Goal: Navigation & Orientation: Find specific page/section

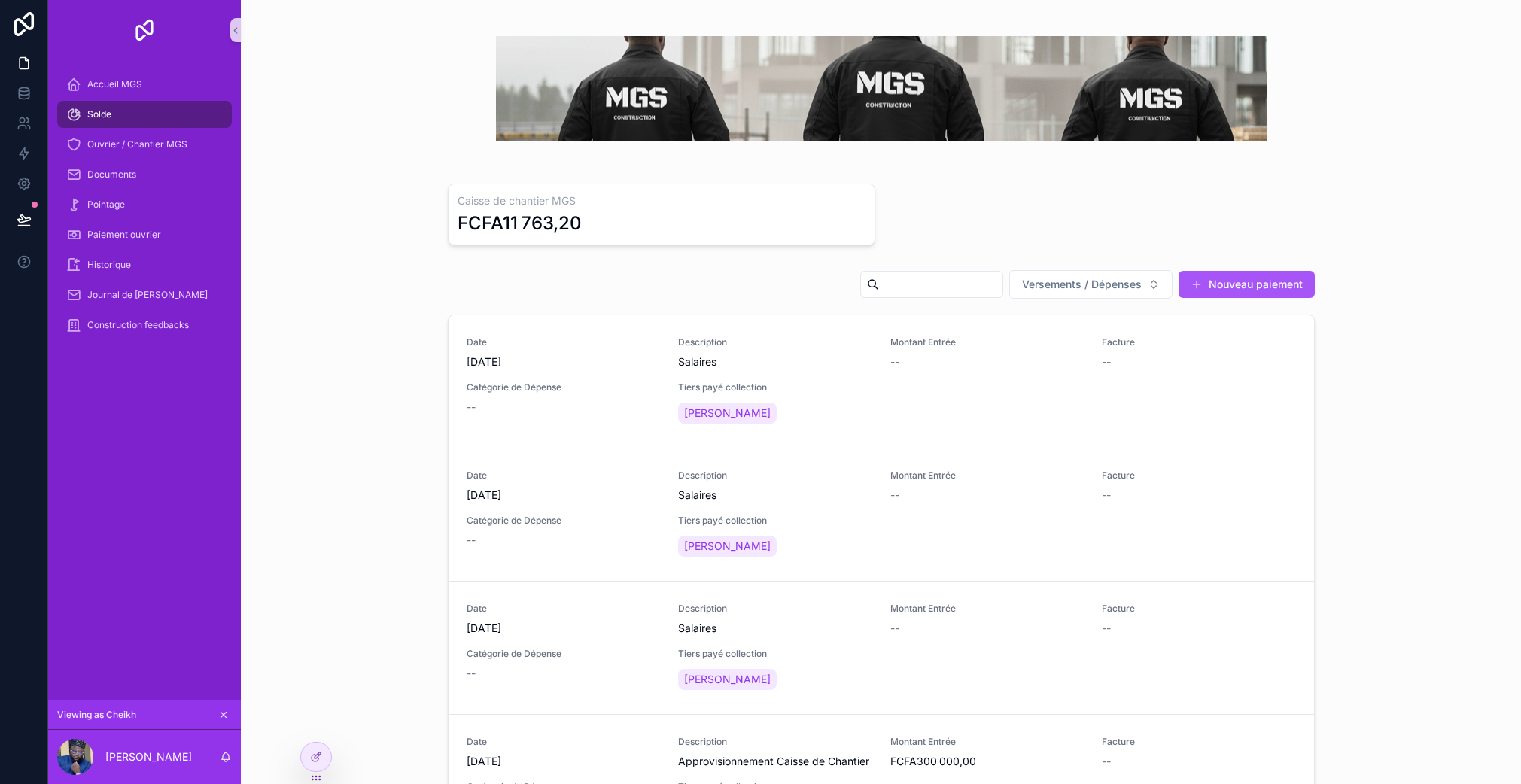
scroll to position [9, 0]
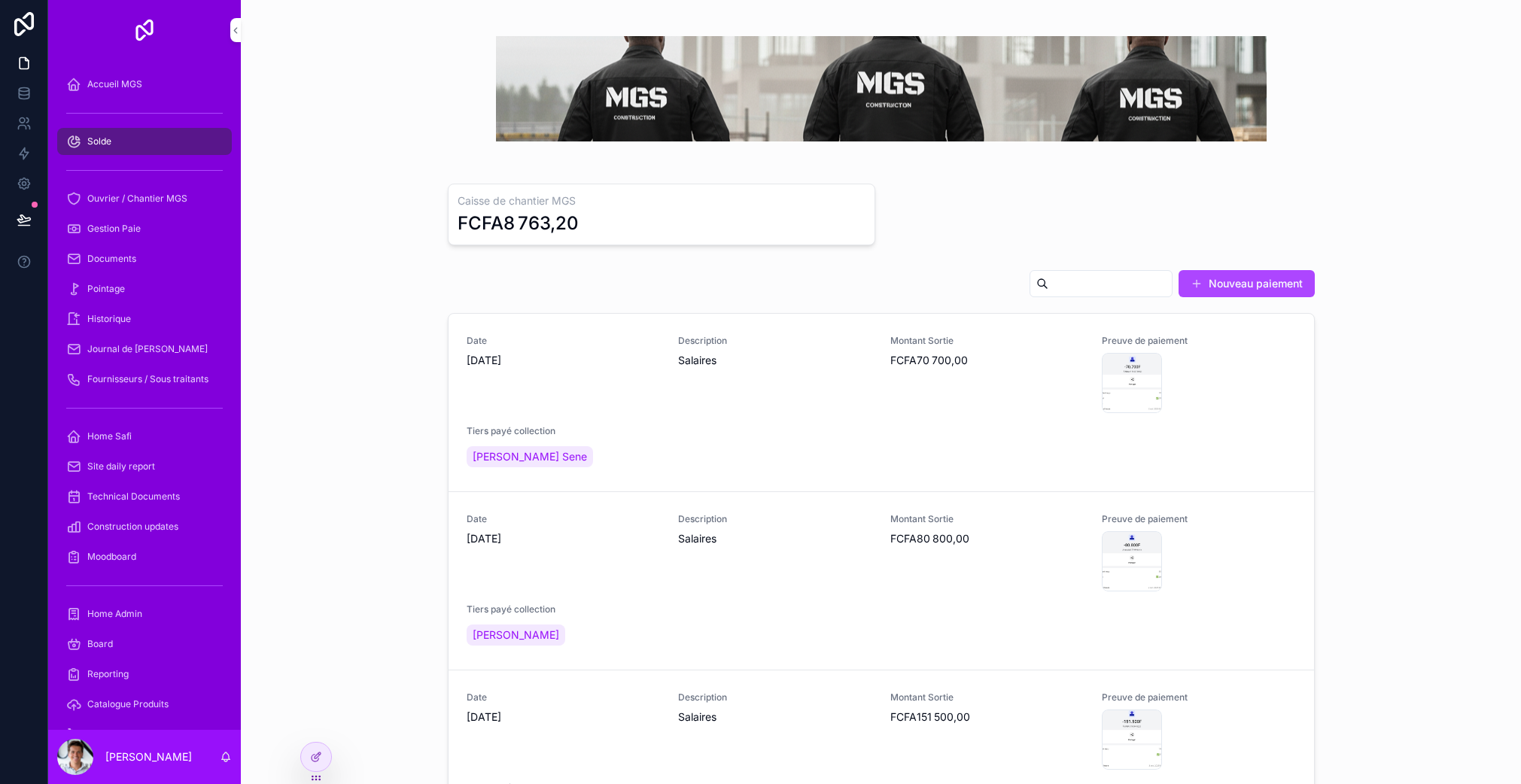
click at [0, 0] on icon at bounding box center [0, 0] width 0 height 0
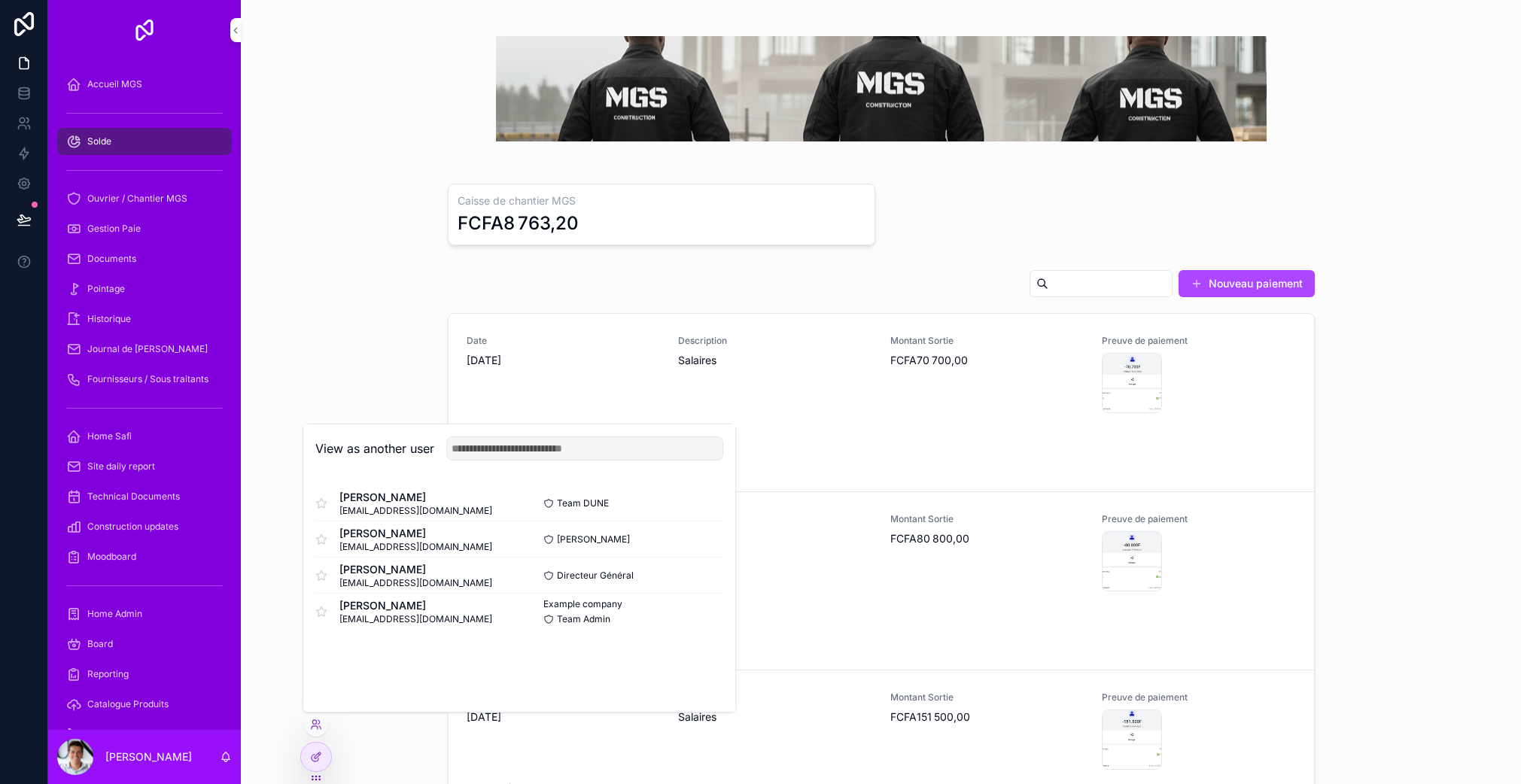
click at [0, 0] on button "Select" at bounding box center [0, 0] width 0 height 0
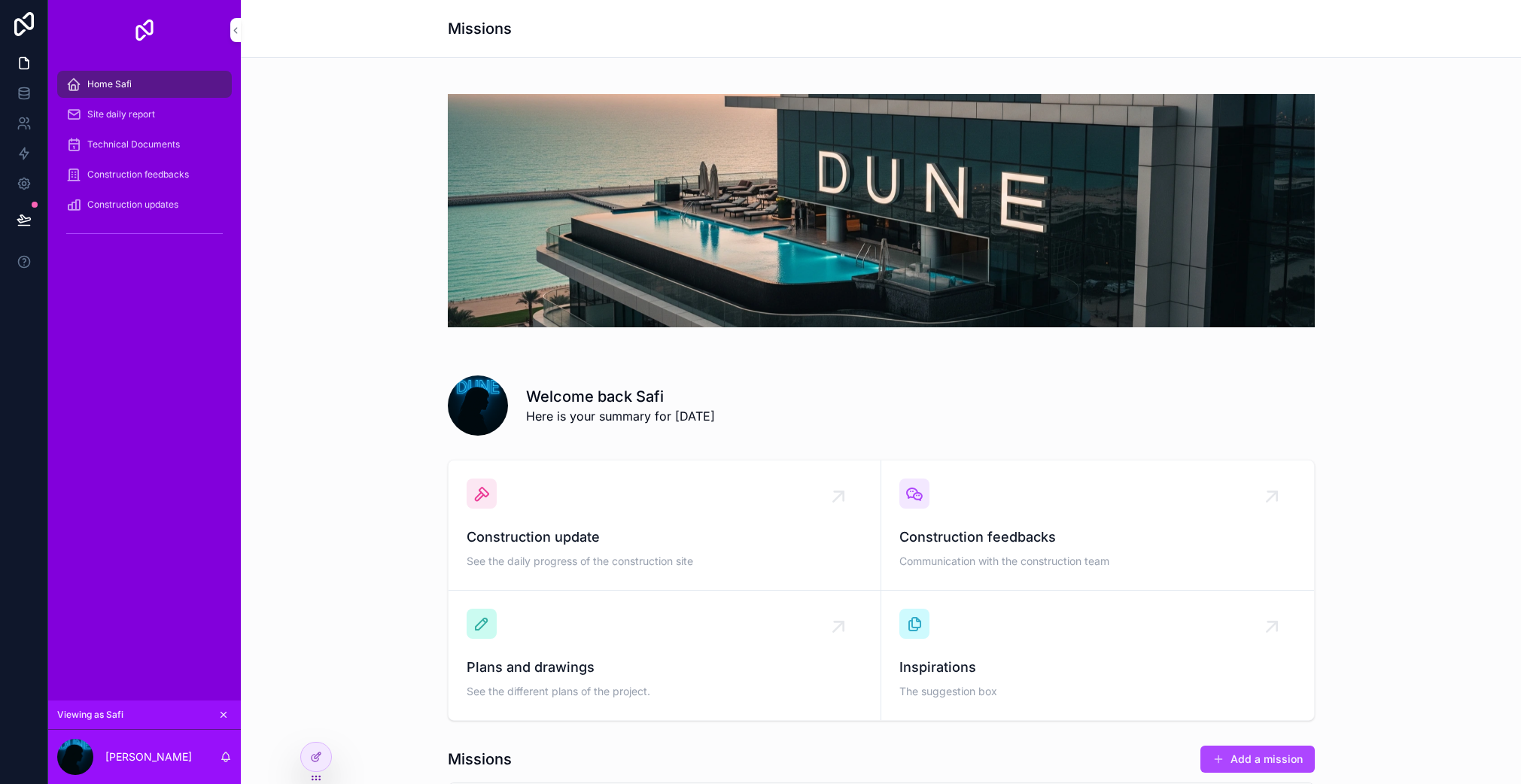
click at [550, 522] on div "Construction update See the daily progress of the construction site" at bounding box center [665, 525] width 396 height 93
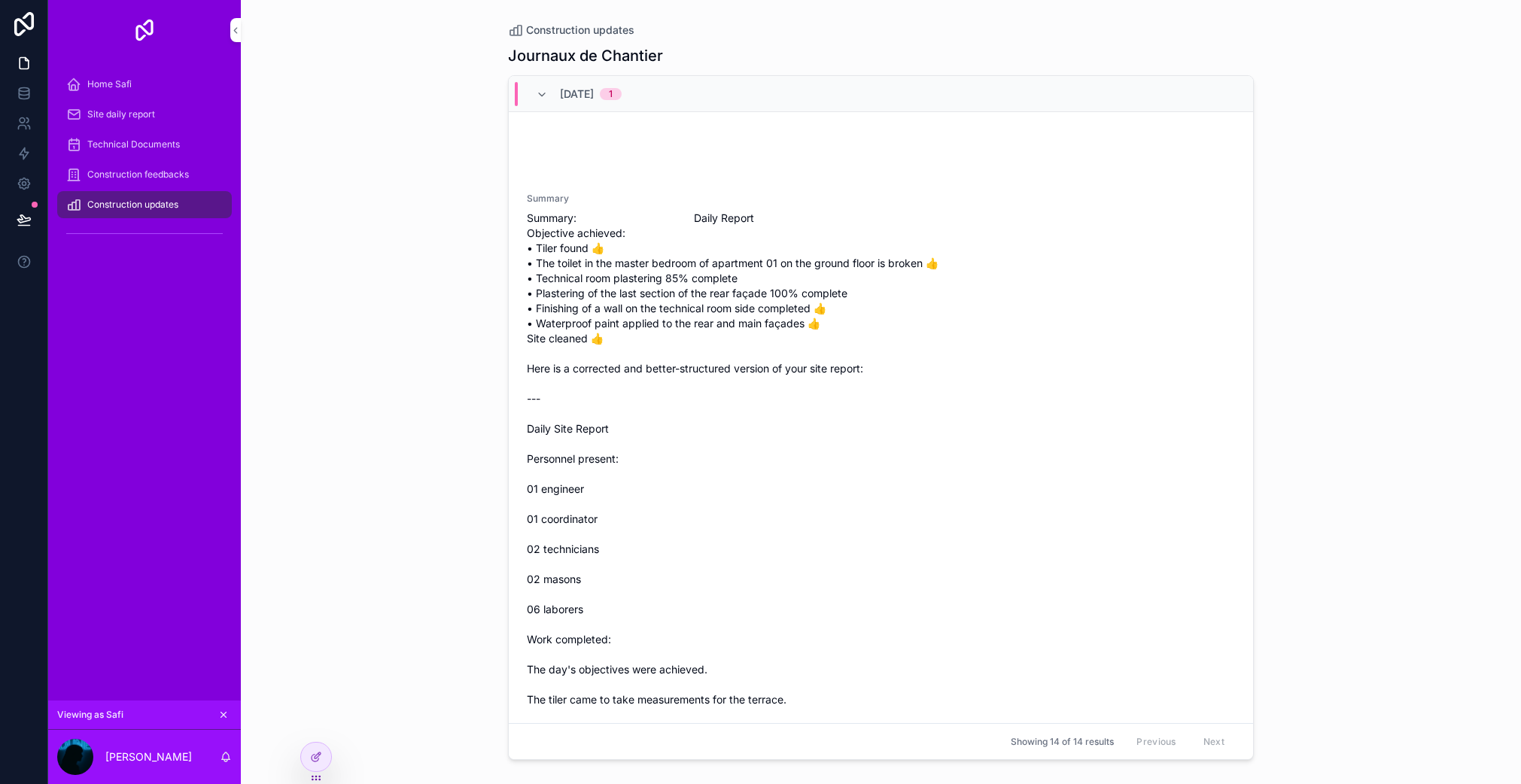
scroll to position [736, 0]
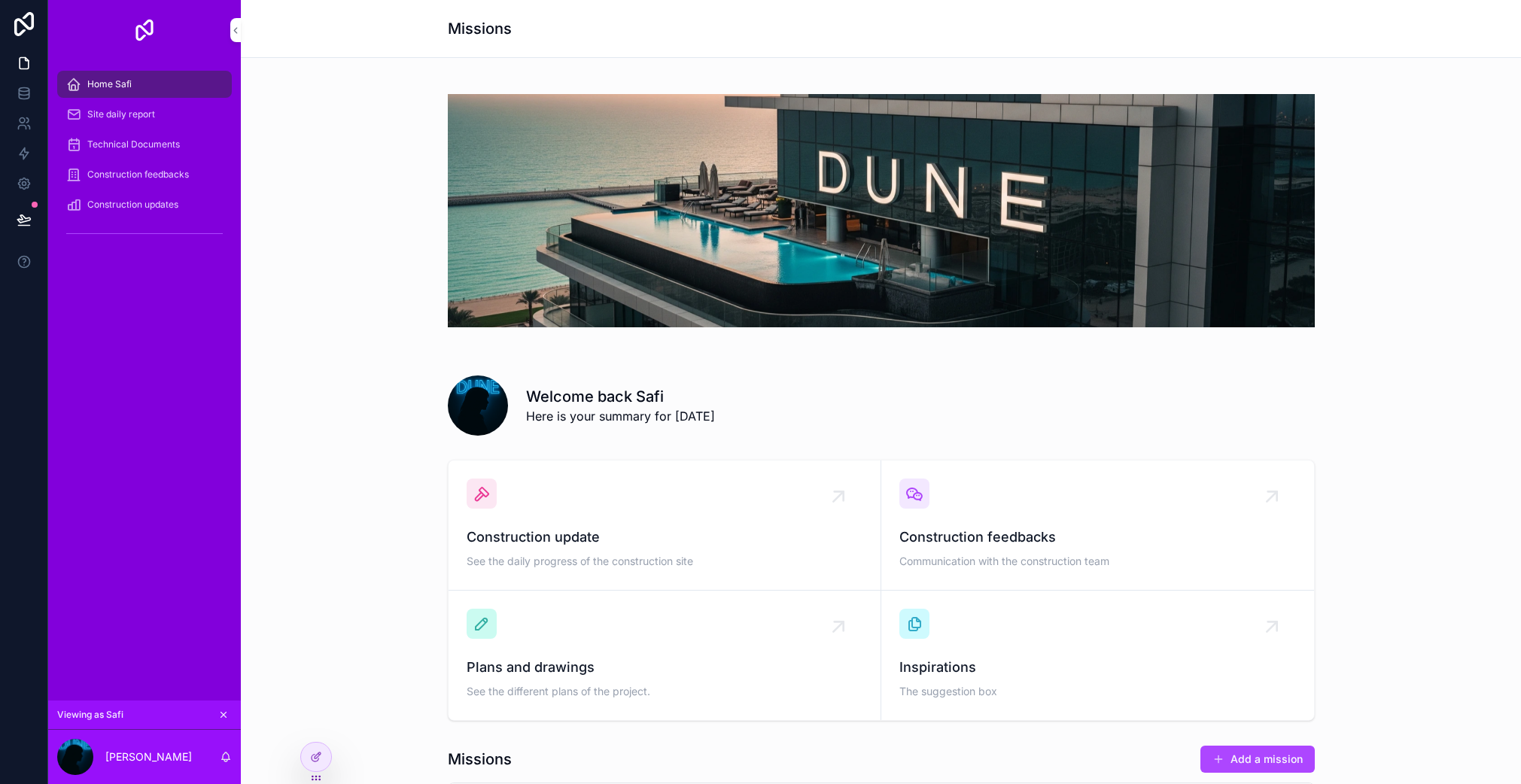
click at [964, 504] on div "Construction feedbacks Communication with the construction team" at bounding box center [1098, 525] width 396 height 93
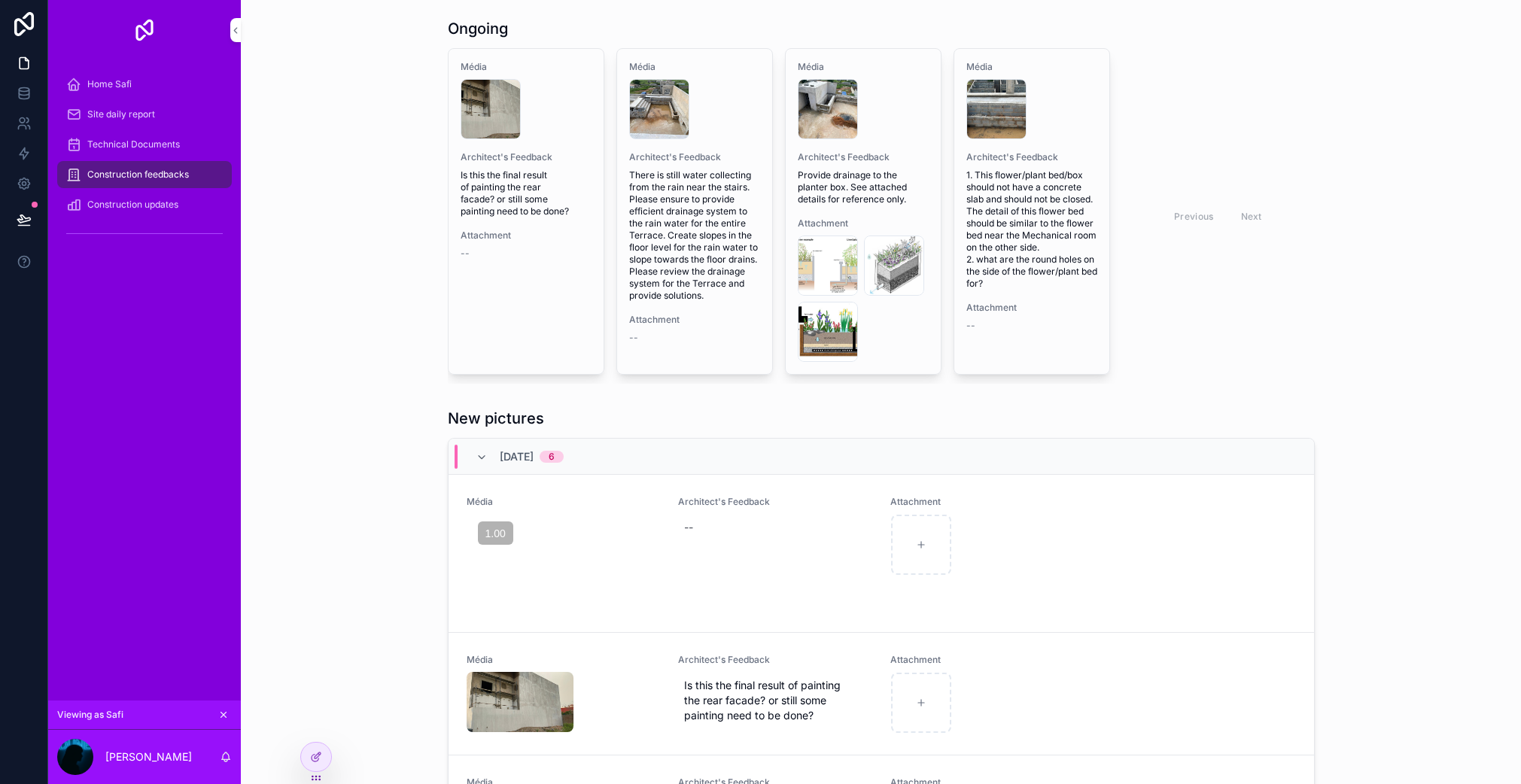
click at [509, 243] on div "Attachment --" at bounding box center [526, 244] width 131 height 30
click at [676, 279] on span "There is still water collecting from the rain near the stairs. Please ensure to…" at bounding box center [695, 235] width 131 height 132
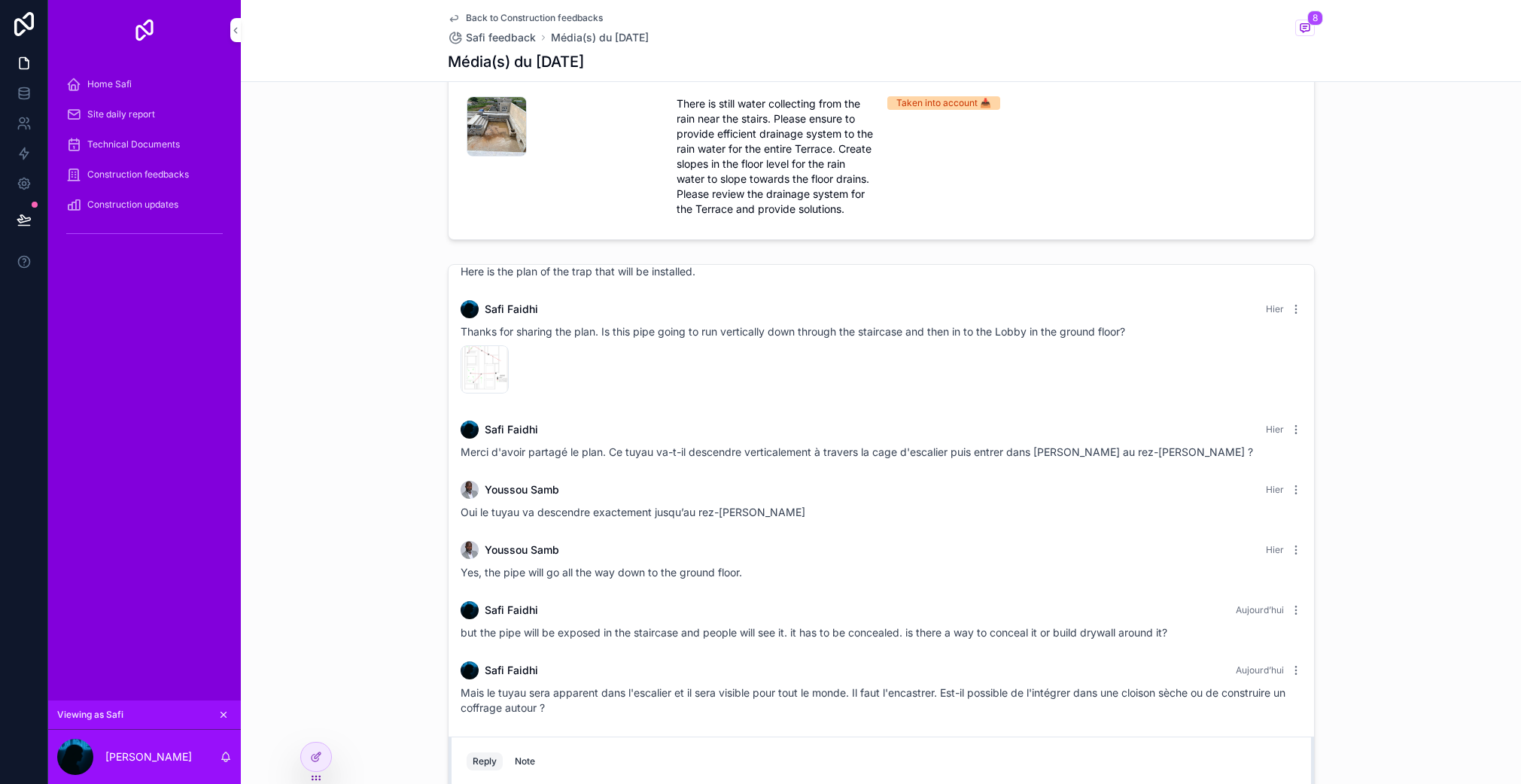
scroll to position [191, 0]
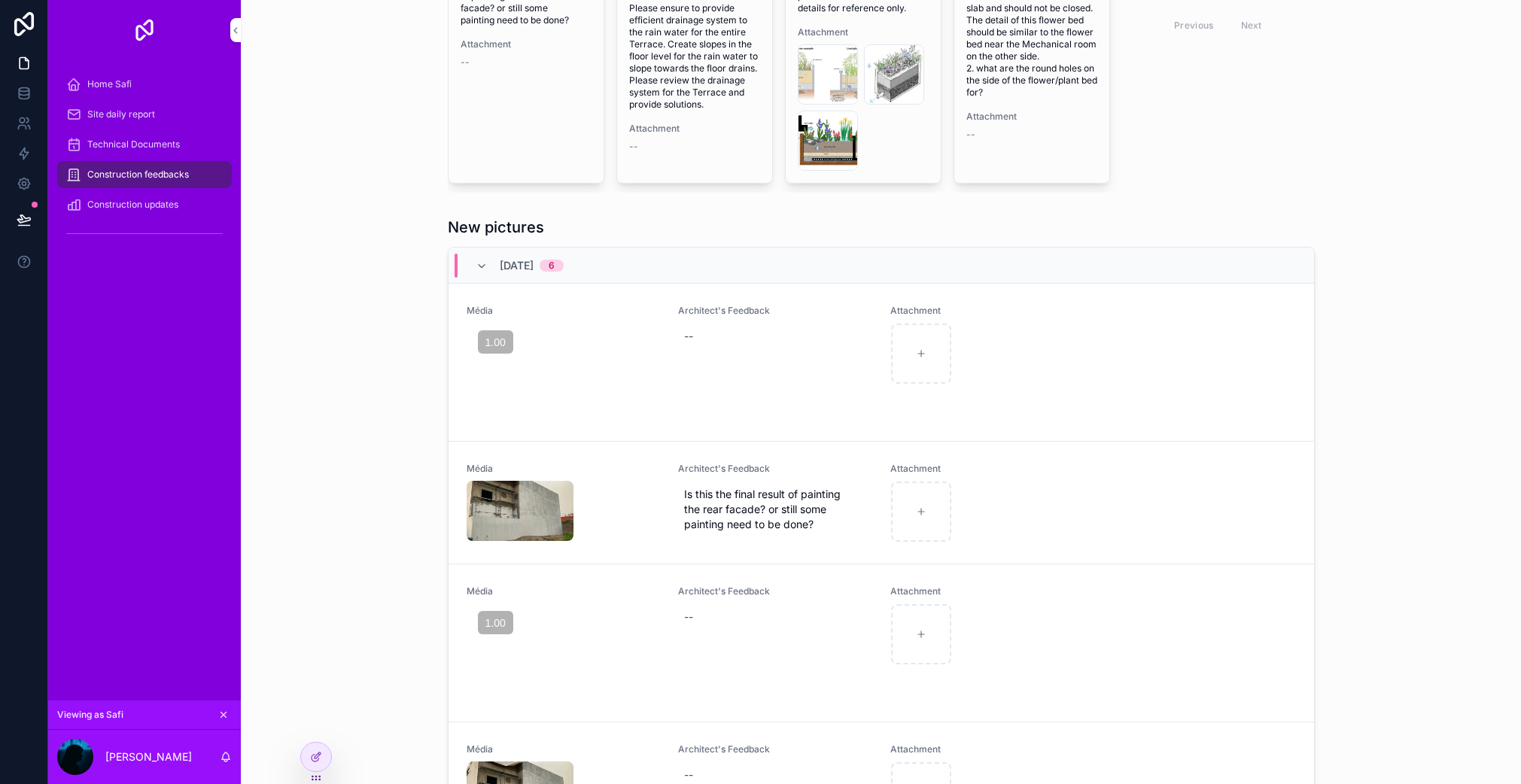
click at [689, 153] on div "Média Architect's Feedback There is still water collecting from the rain near t…" at bounding box center [695, 20] width 155 height 325
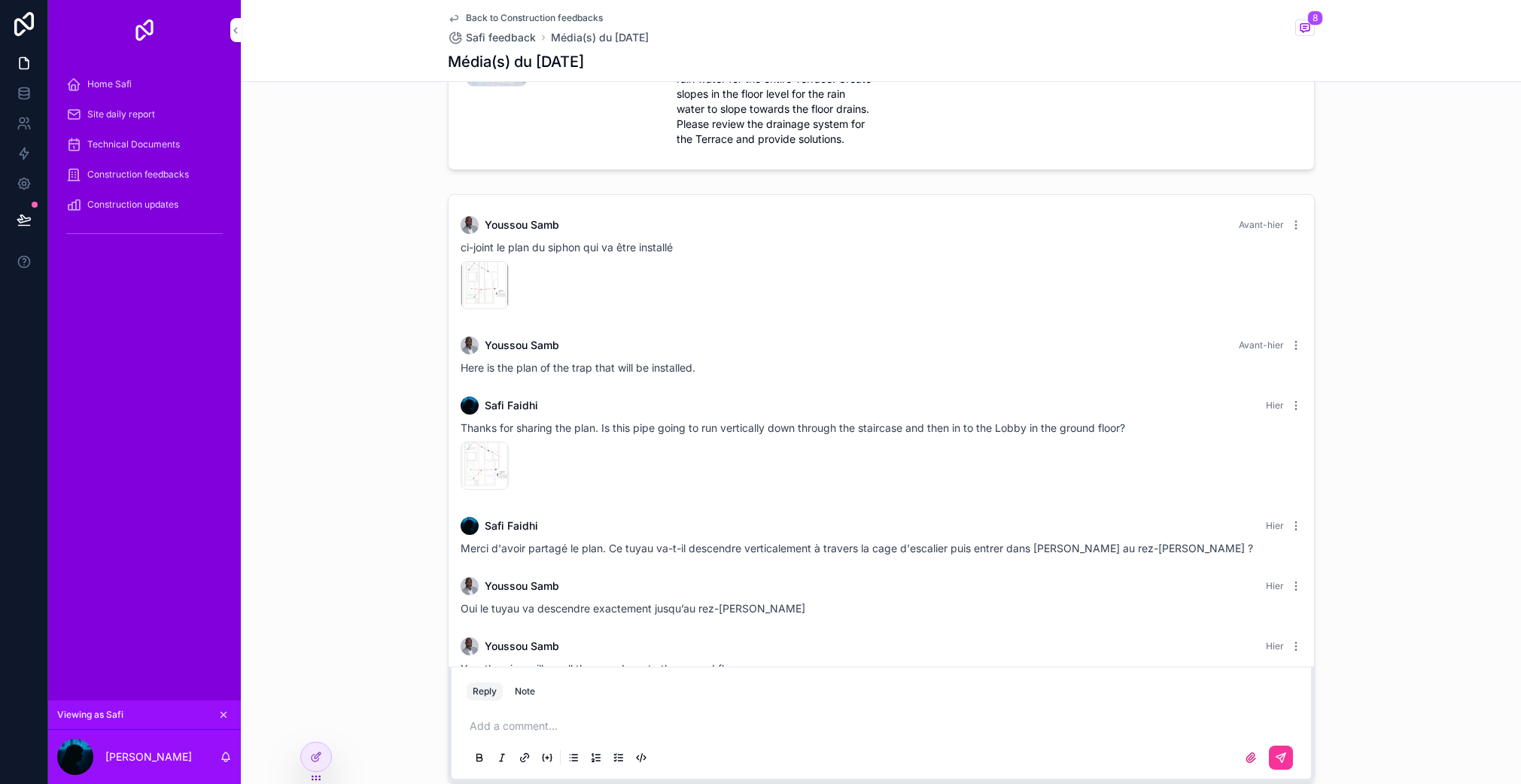
scroll to position [166, 0]
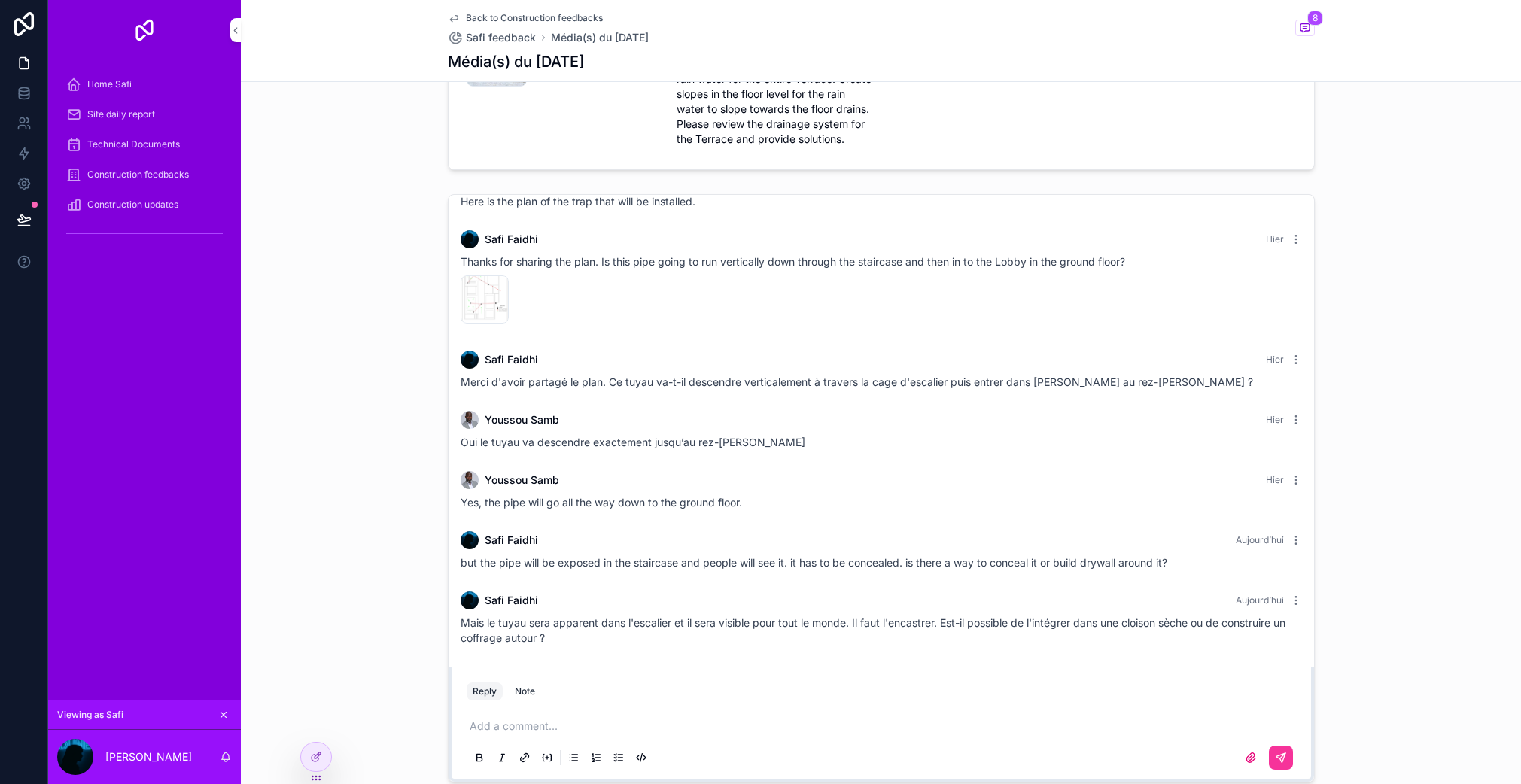
click at [1290, 599] on icon "scrollable content" at bounding box center [1296, 600] width 12 height 12
click at [1295, 600] on icon "scrollable content" at bounding box center [1295, 600] width 1 height 1
click at [1364, 607] on div "Youssou Samb Avant-hier ci-joint le plan du siphon qui va être installé IMG_074…" at bounding box center [881, 488] width 1281 height 600
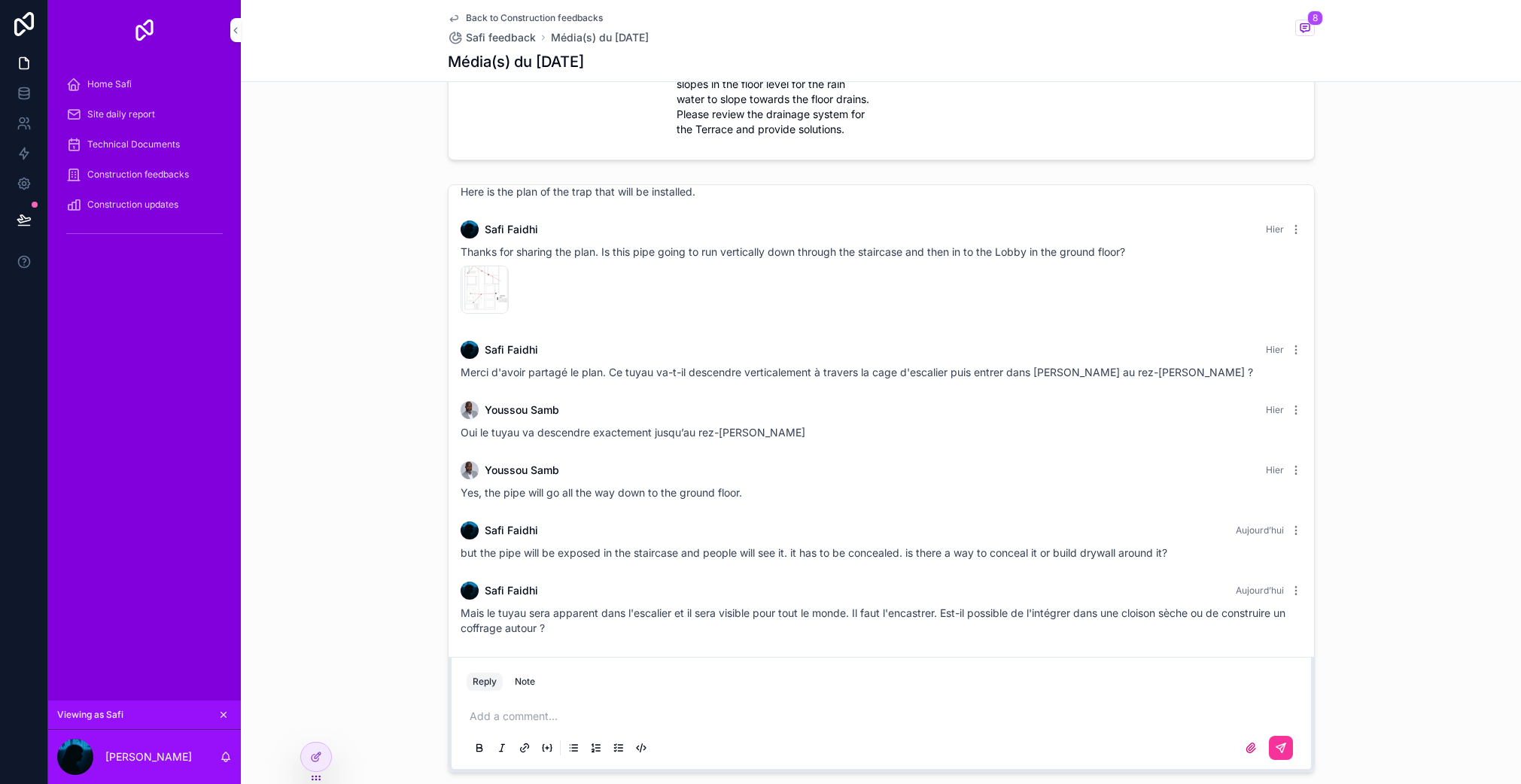
click at [558, 552] on span "but the pipe will be exposed in the staircase and people will see it. it has to…" at bounding box center [814, 552] width 707 height 13
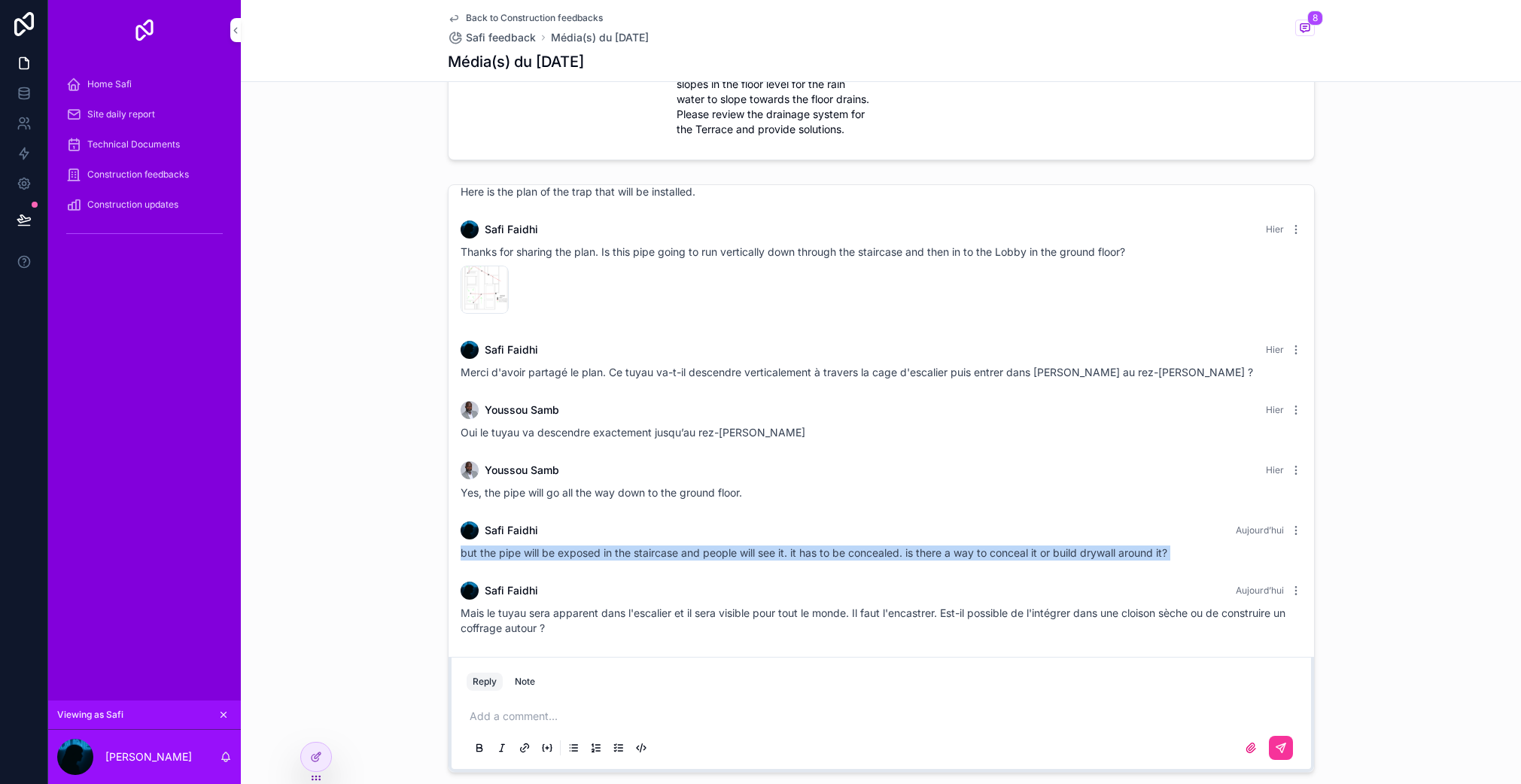
click at [558, 552] on span "but the pipe will be exposed in the staircase and people will see it. it has to…" at bounding box center [814, 552] width 707 height 13
copy div "but the pipe will be exposed in the staircase and people will see it. it has to…"
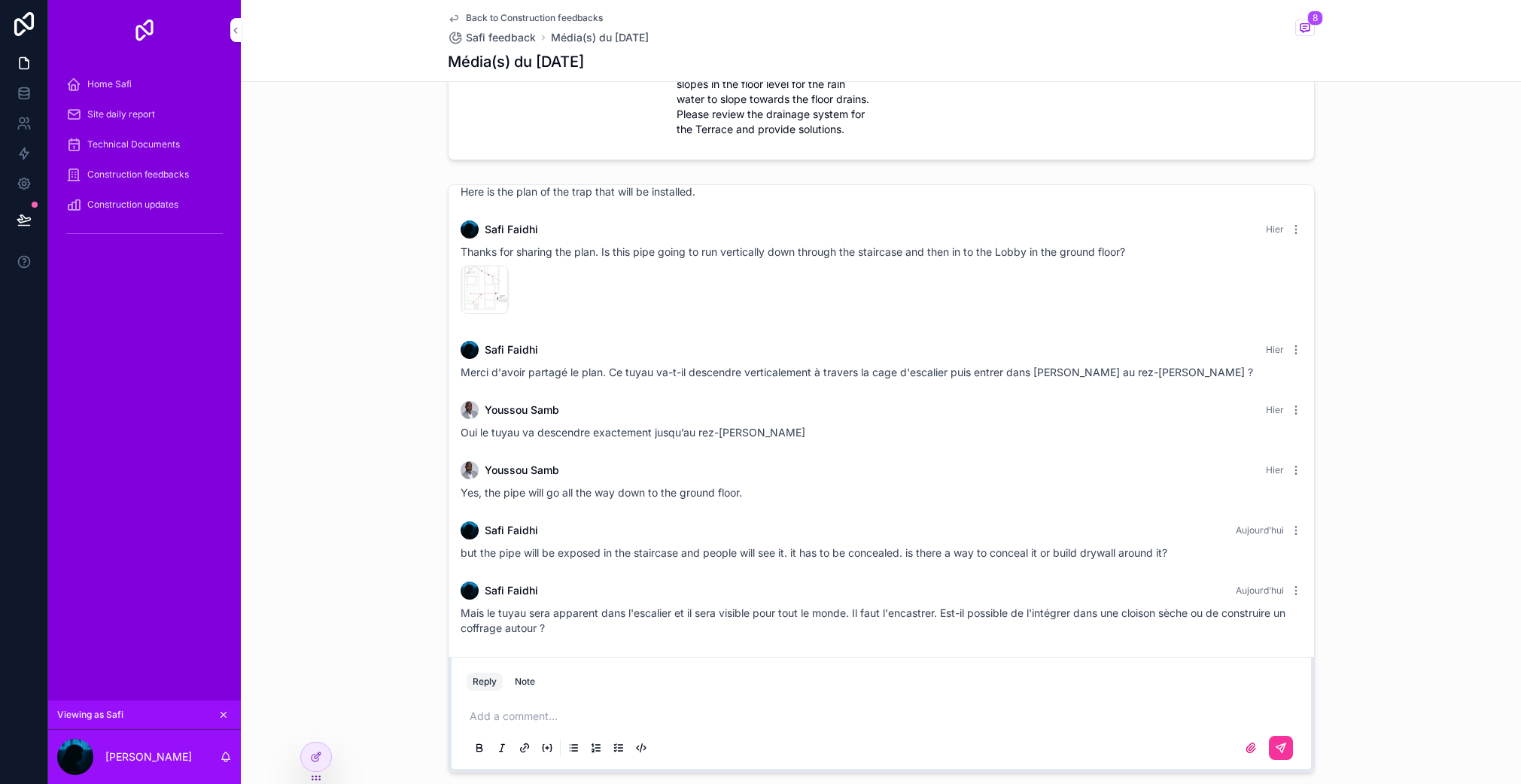
click at [540, 702] on div "Add a comment..." at bounding box center [881, 732] width 830 height 63
click at [540, 705] on div "Add a comment..." at bounding box center [881, 732] width 830 height 63
click at [534, 715] on p "scrollable content" at bounding box center [884, 717] width 830 height 15
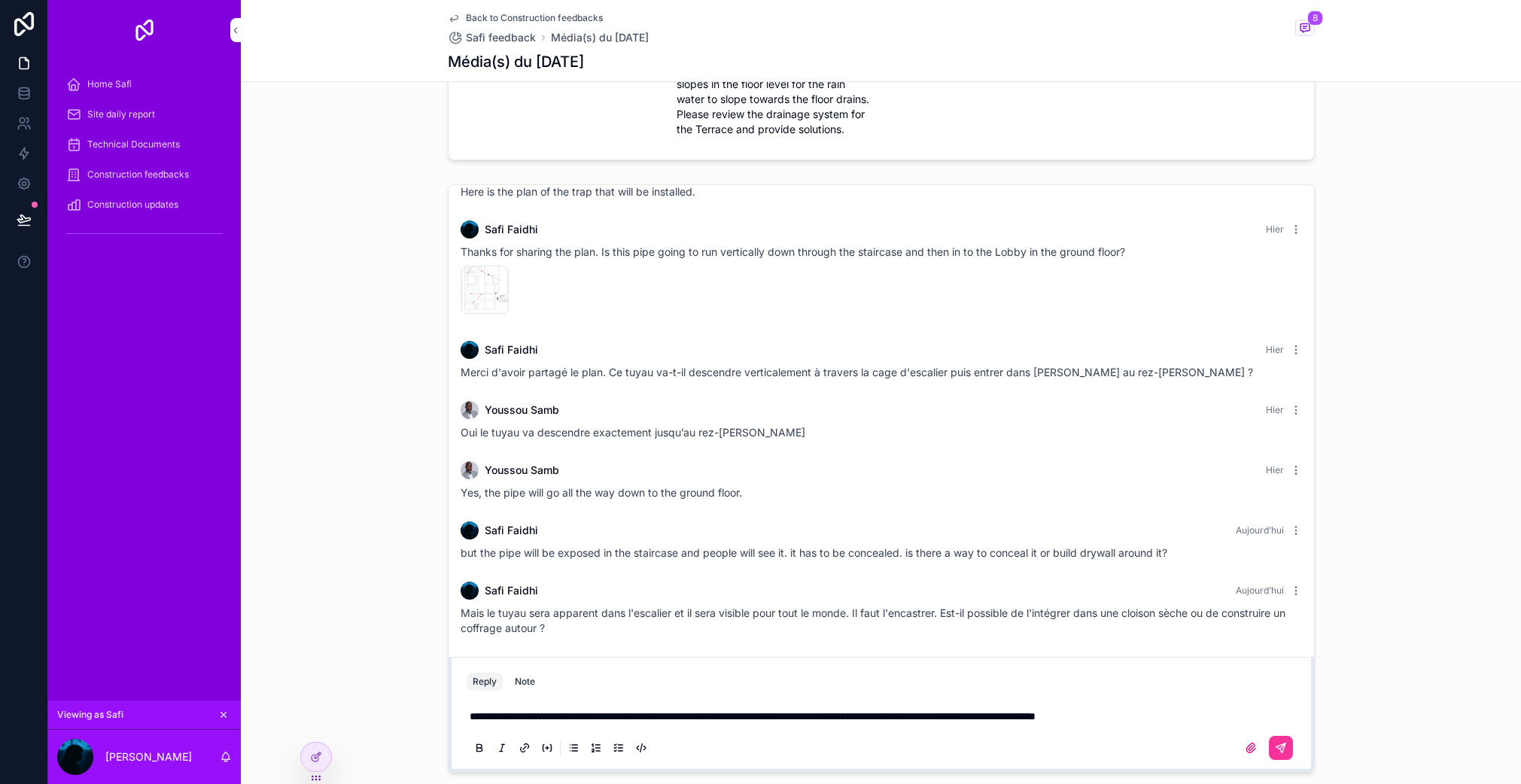
click at [1269, 745] on button "scrollable content" at bounding box center [1281, 748] width 24 height 24
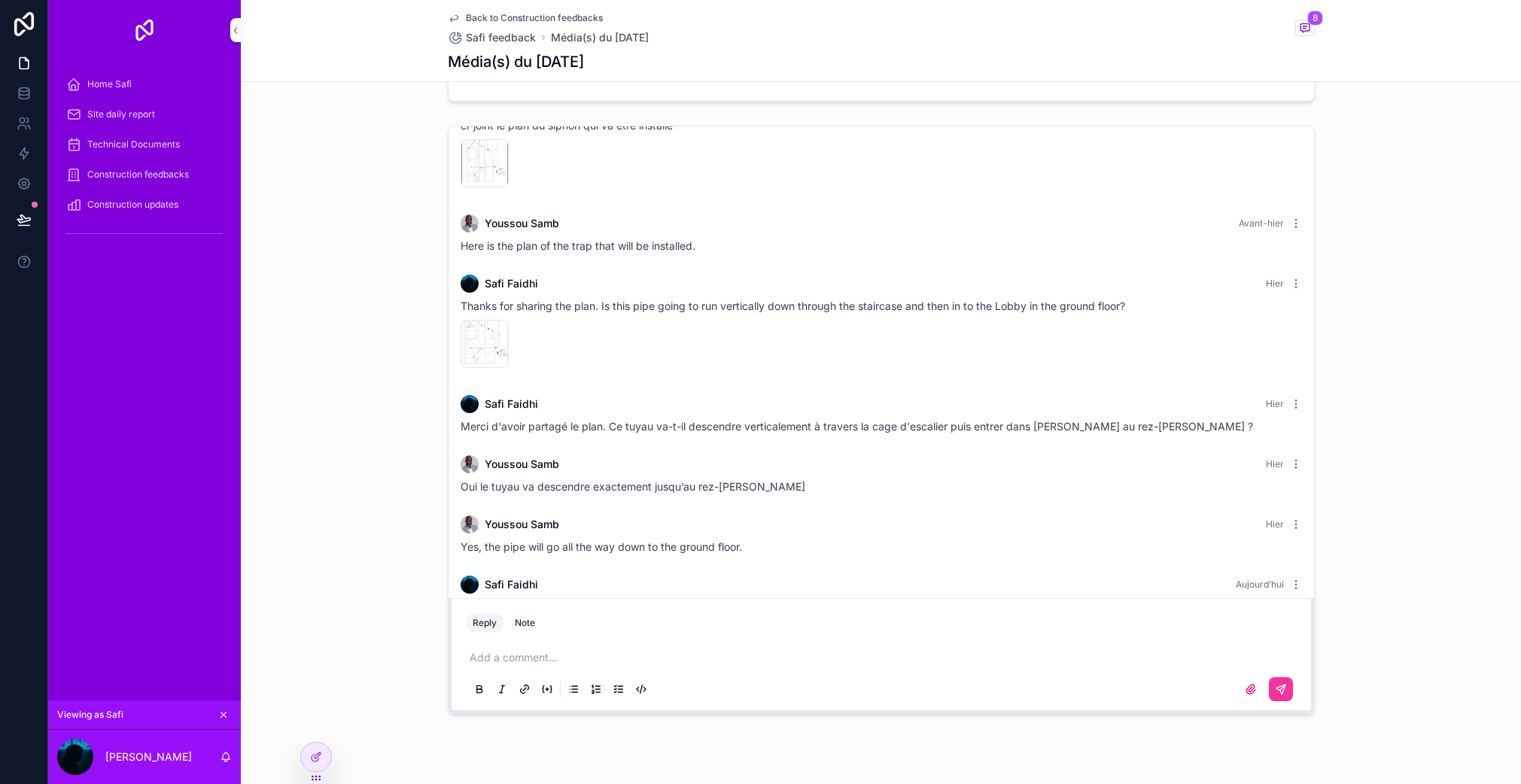
scroll to position [302, 0]
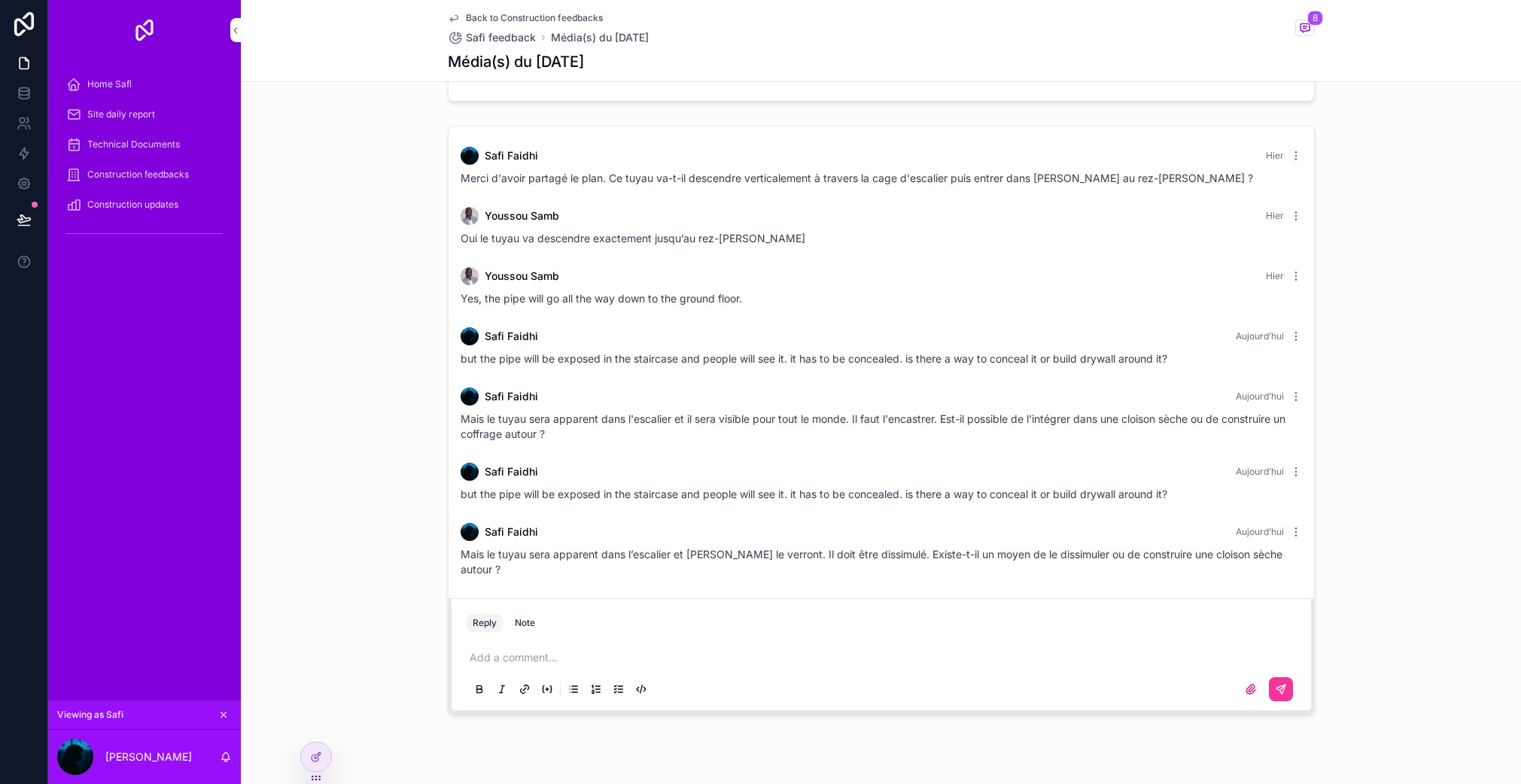
click at [1295, 335] on icon "scrollable content" at bounding box center [1295, 335] width 1 height 1
click at [1264, 467] on span "Aujourd’hui" at bounding box center [1260, 471] width 48 height 11
click at [1290, 467] on icon "scrollable content" at bounding box center [1296, 472] width 12 height 12
click at [1273, 445] on span "Delete comment" at bounding box center [1278, 445] width 70 height 12
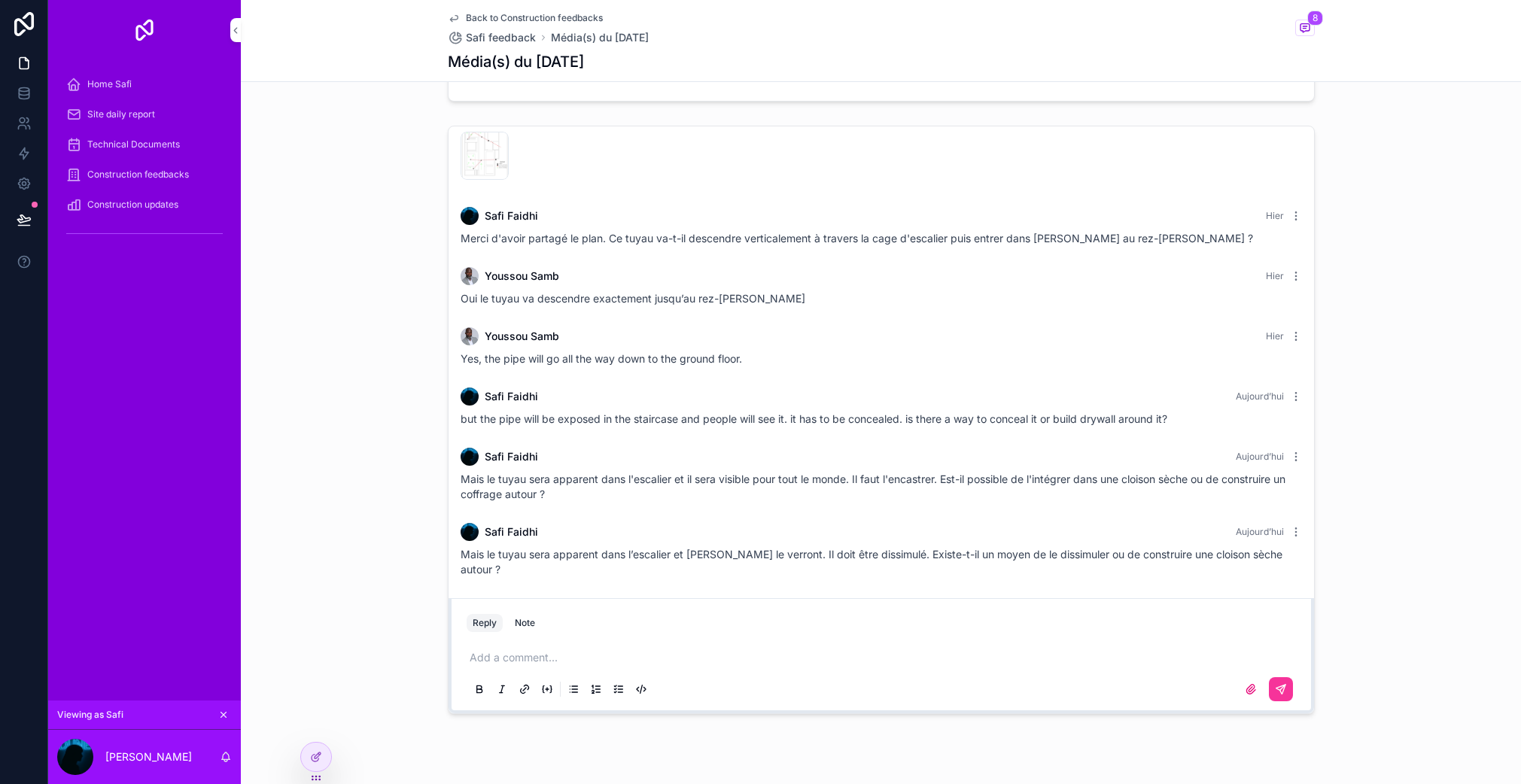
scroll to position [242, 0]
click at [1290, 454] on icon "scrollable content" at bounding box center [1296, 457] width 12 height 12
click at [1269, 427] on span "Delete comment" at bounding box center [1278, 430] width 70 height 12
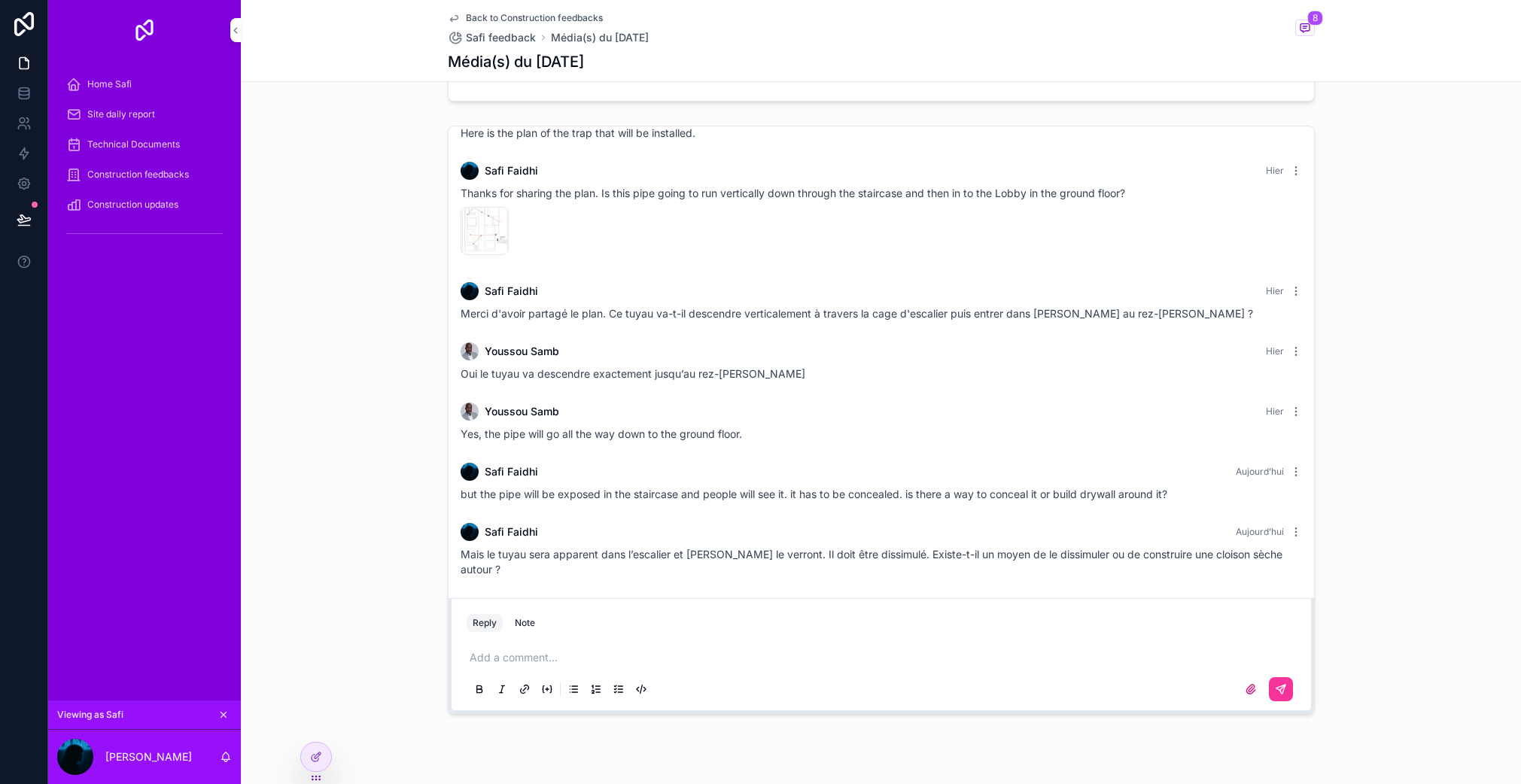
scroll to position [166, 0]
click at [607, 555] on span "Mais le tuyau sera apparent dans l’escalier et les gens le verront. Il doit êtr…" at bounding box center [872, 562] width 822 height 27
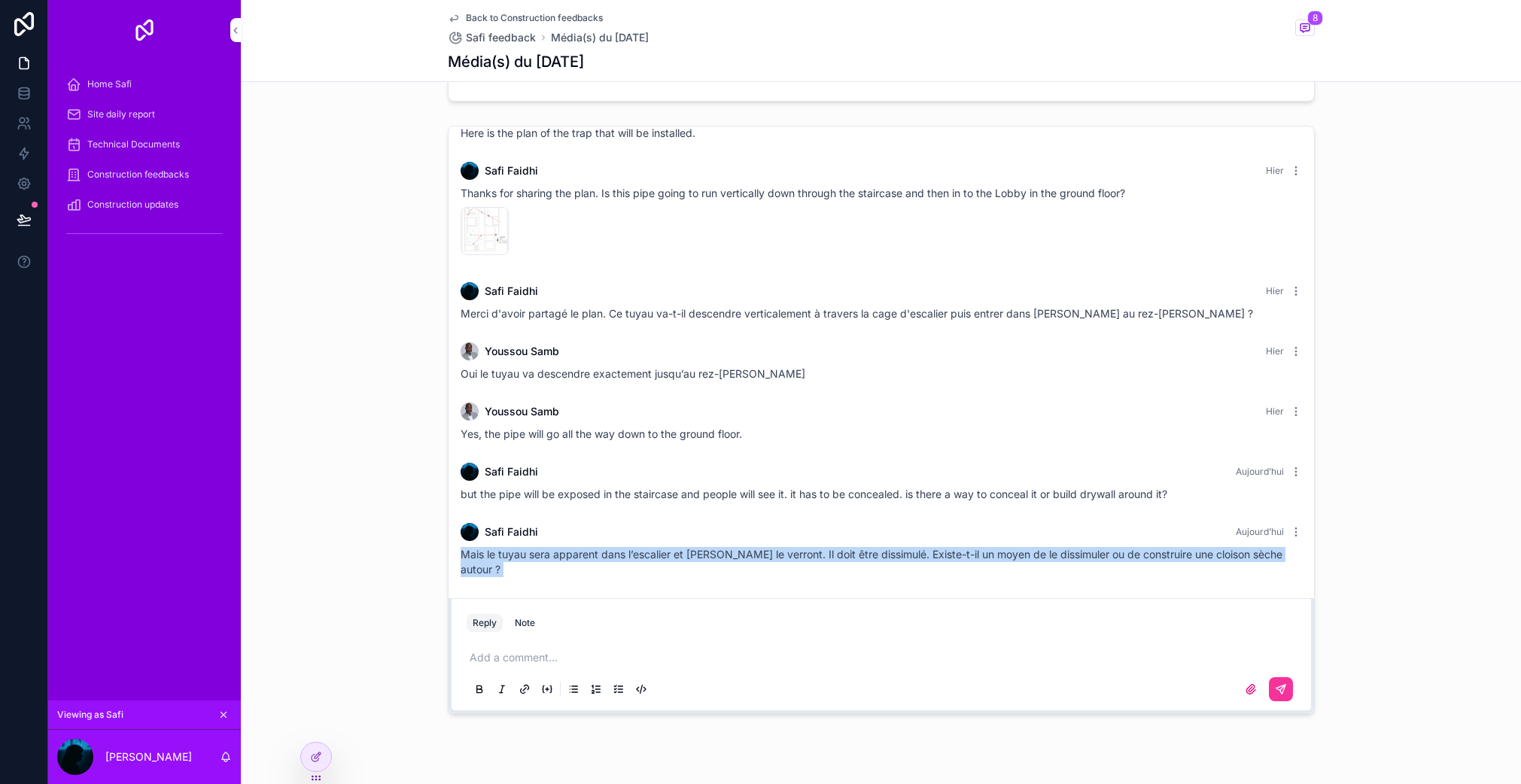
click at [607, 555] on span "Mais le tuyau sera apparent dans l’escalier et les gens le verront. Il doit êtr…" at bounding box center [872, 562] width 822 height 27
copy span "Mais le tuyau sera apparent dans l’escalier et les gens le verront. Il doit êtr…"
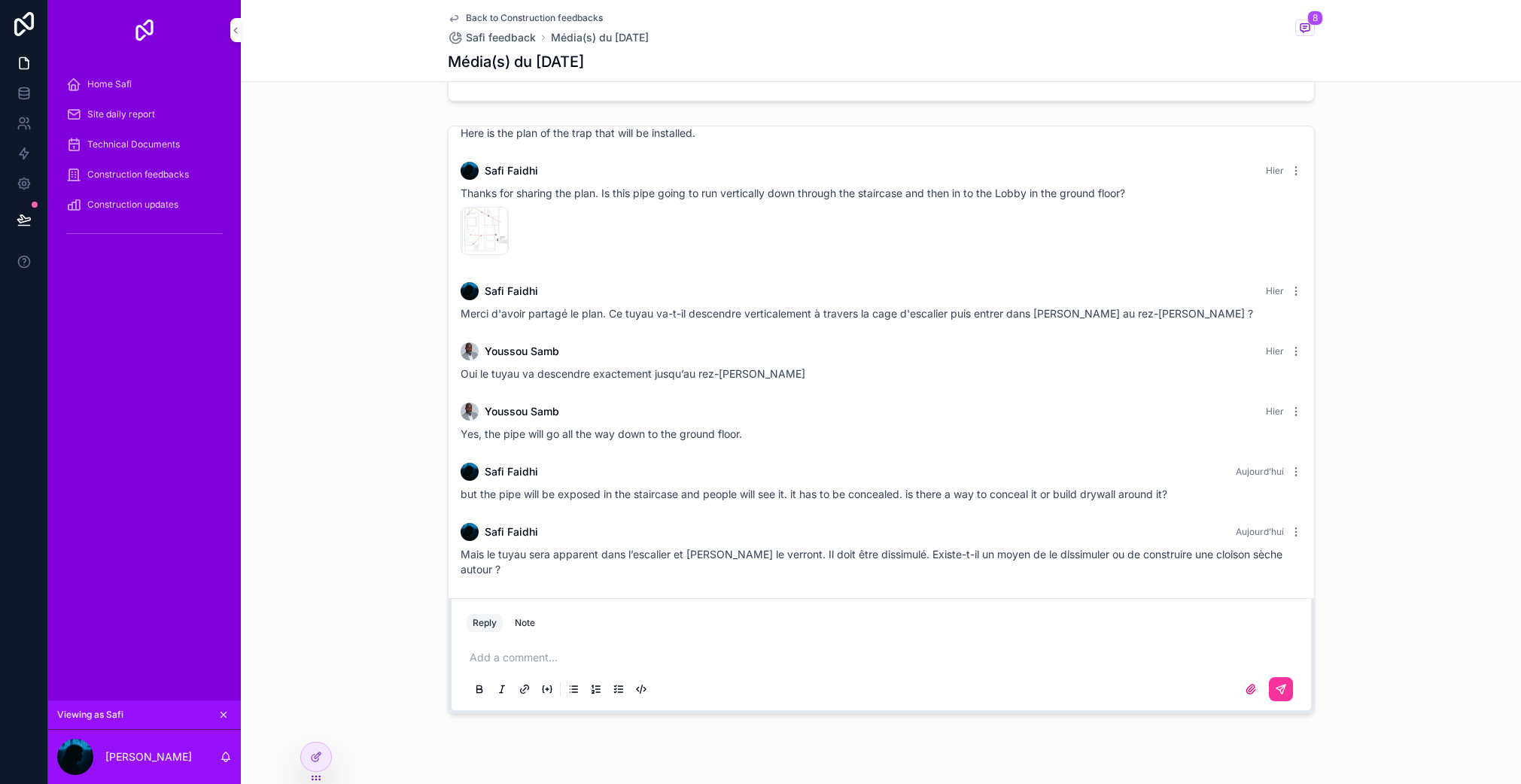
click at [562, 650] on p "scrollable content" at bounding box center [884, 658] width 830 height 15
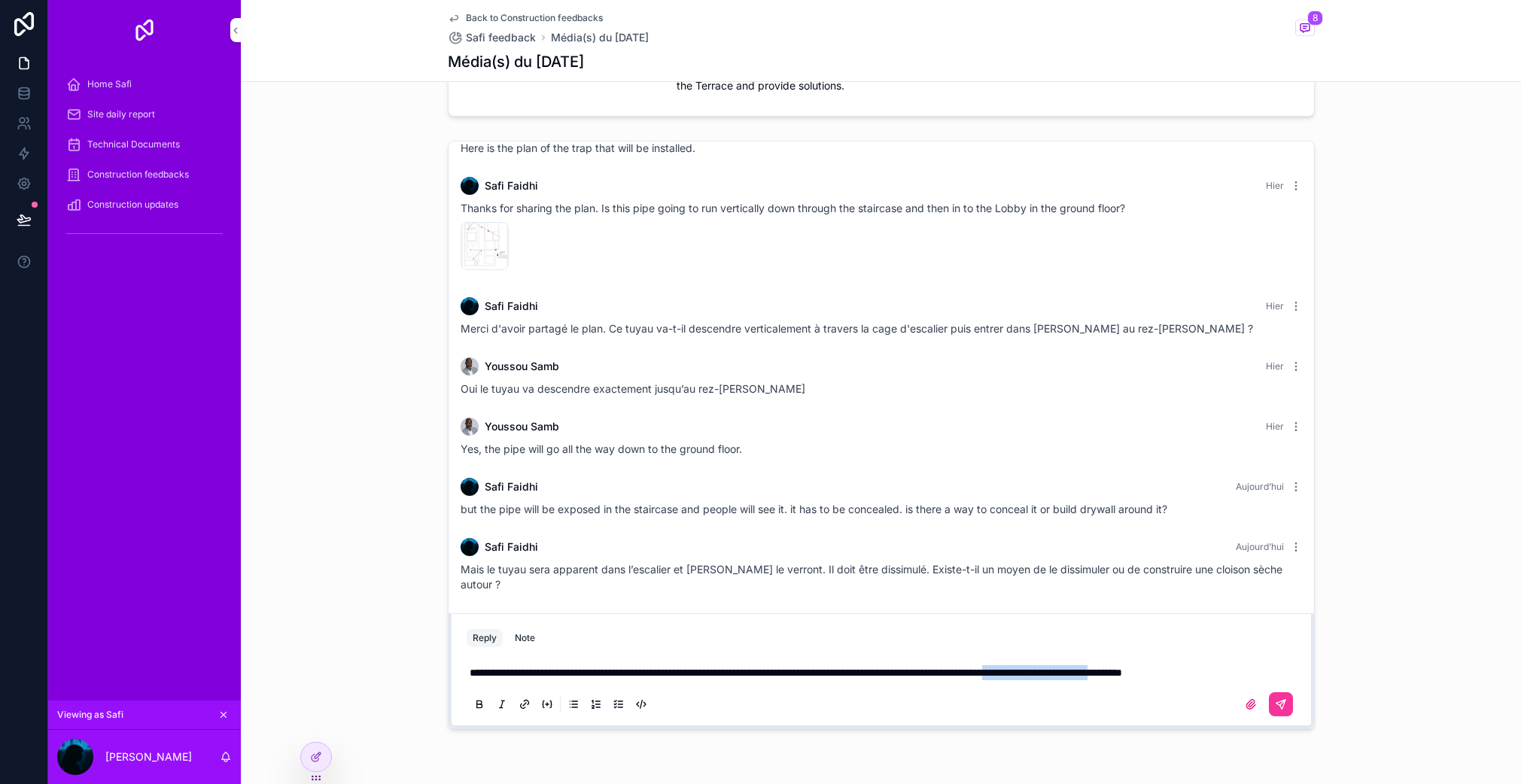
drag, startPoint x: 1111, startPoint y: 658, endPoint x: 1251, endPoint y: 660, distance: 140.0
click at [1122, 667] on span "**********" at bounding box center [796, 672] width 653 height 10
click at [1152, 667] on span "**********" at bounding box center [812, 672] width 683 height 10
click at [1145, 667] on span "**********" at bounding box center [807, 672] width 675 height 10
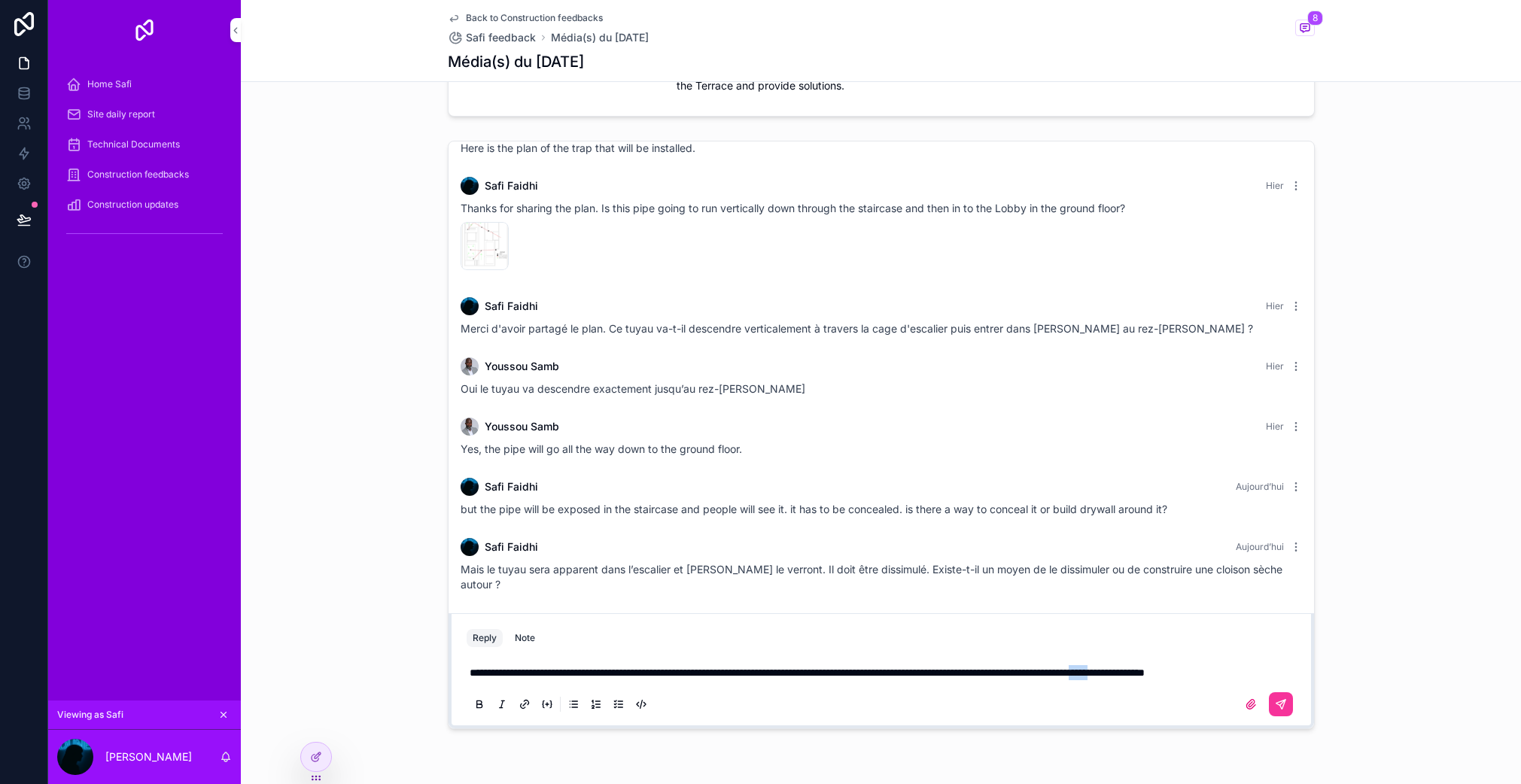
click at [1145, 667] on span "**********" at bounding box center [807, 672] width 675 height 10
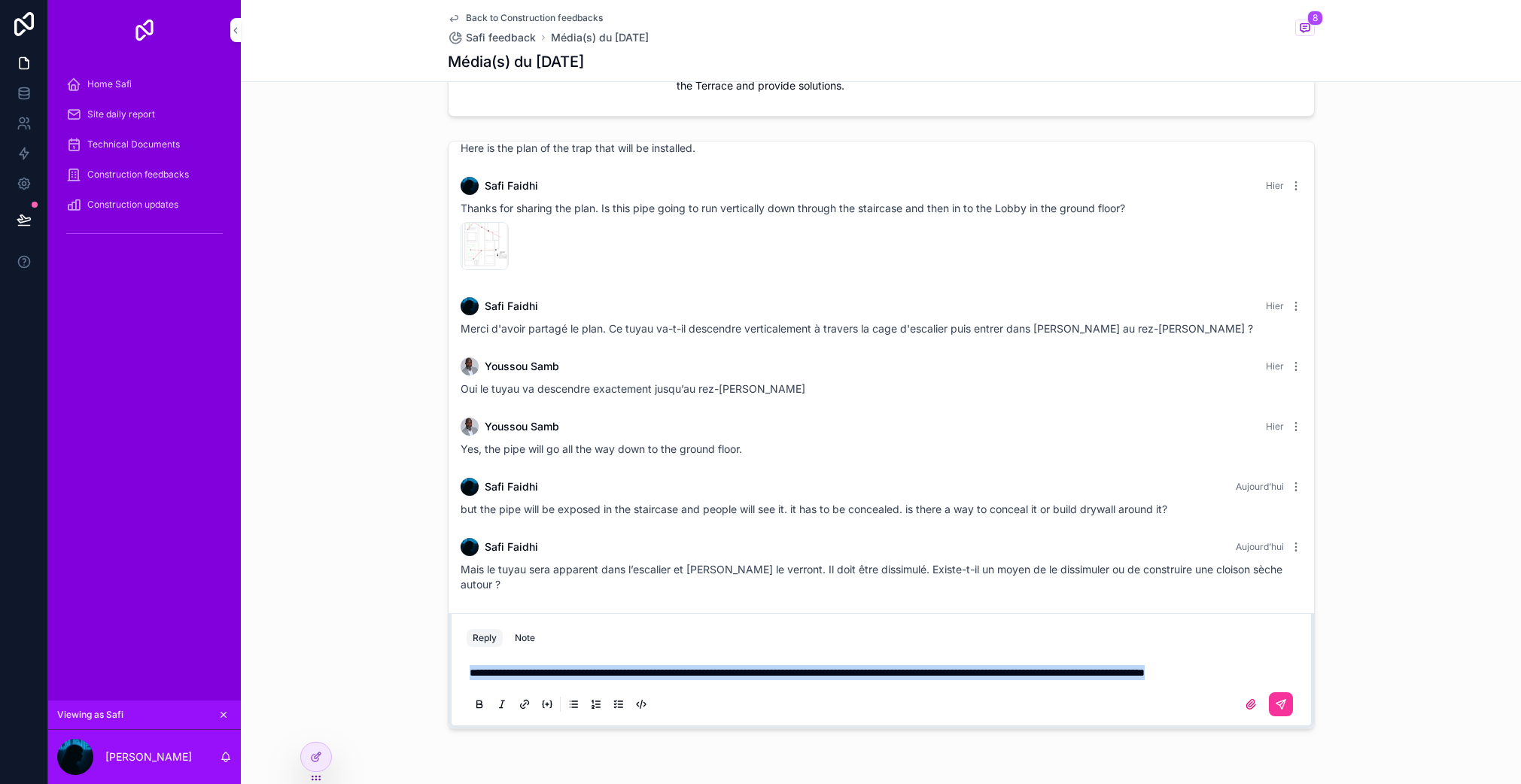
click at [1145, 667] on span "**********" at bounding box center [807, 672] width 675 height 10
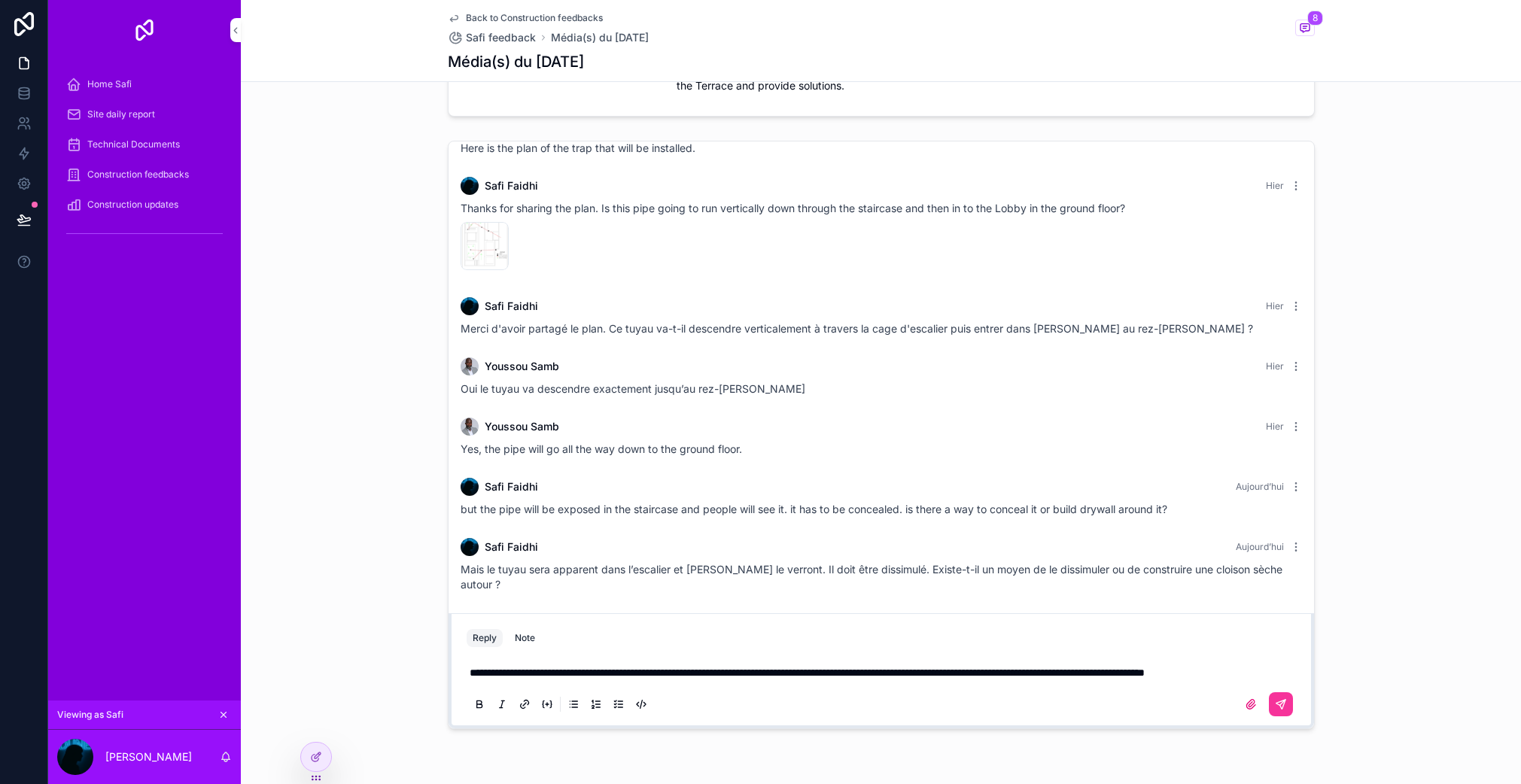
scroll to position [260, 0]
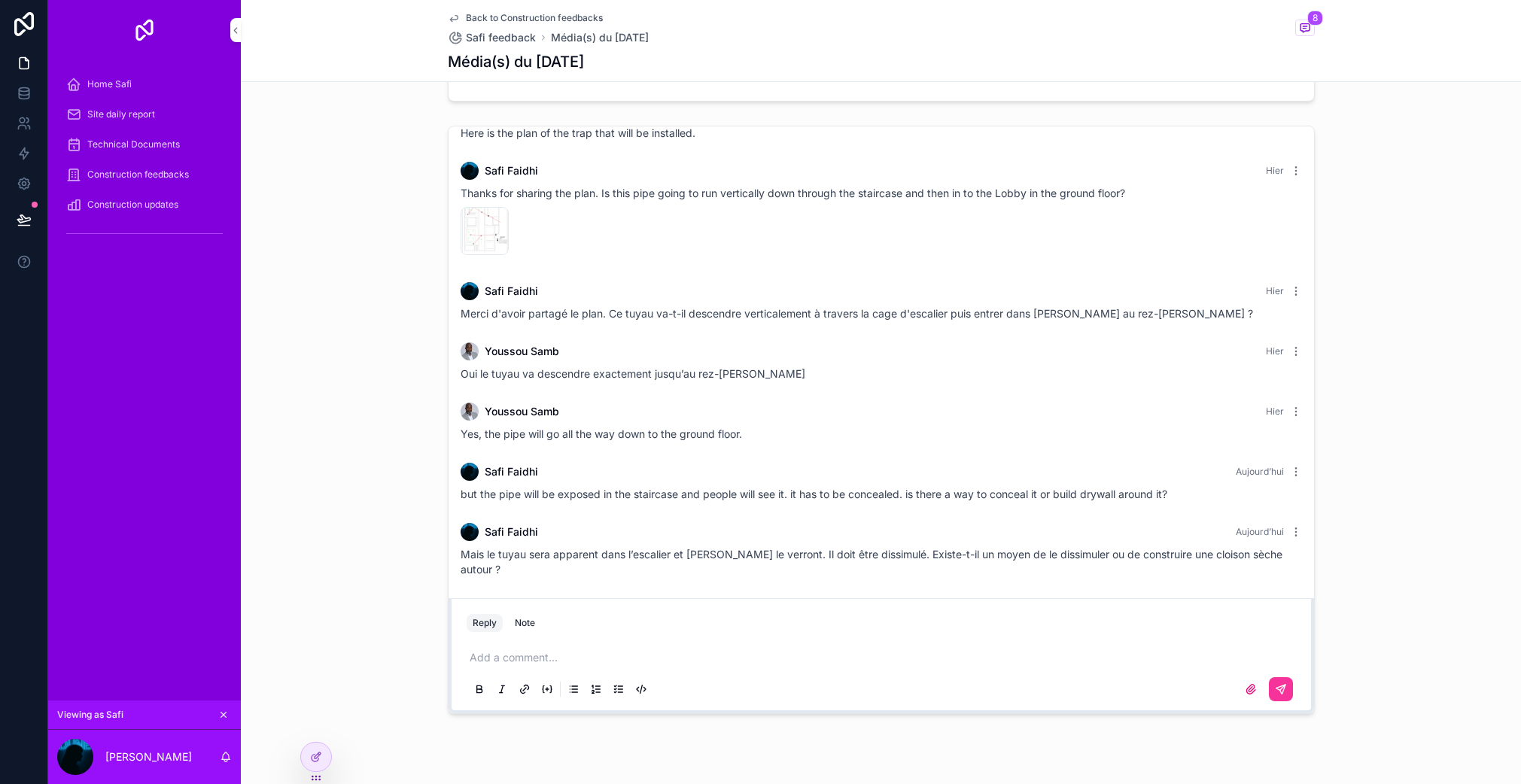
click at [1490, 537] on div "Youssou Samb Avant-hier ci-joint le plan du siphon qui va être installé IMG_074…" at bounding box center [881, 420] width 1281 height 600
click at [104, 83] on span "Home Safi" at bounding box center [110, 84] width 45 height 12
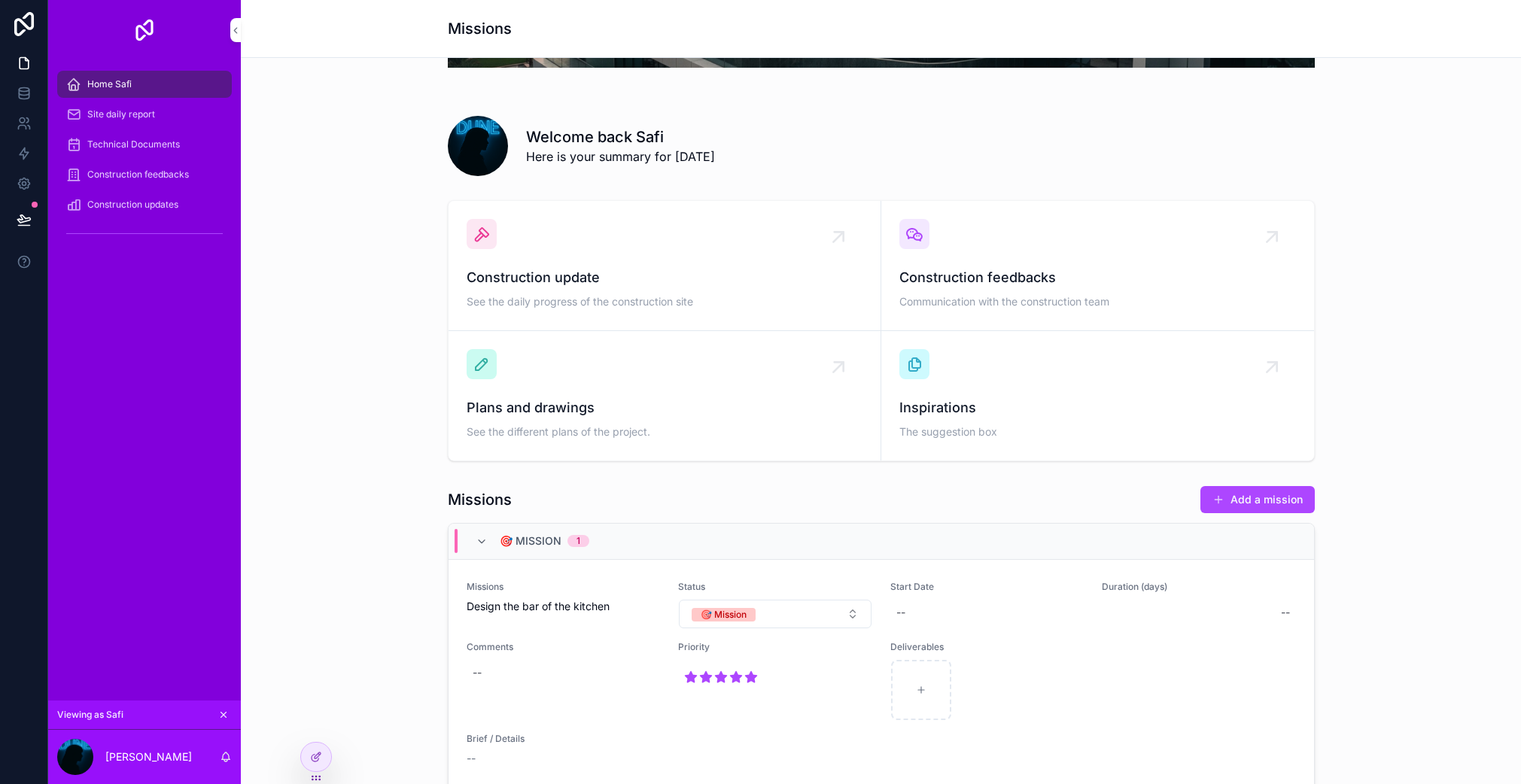
click at [0, 0] on icon at bounding box center [0, 0] width 0 height 0
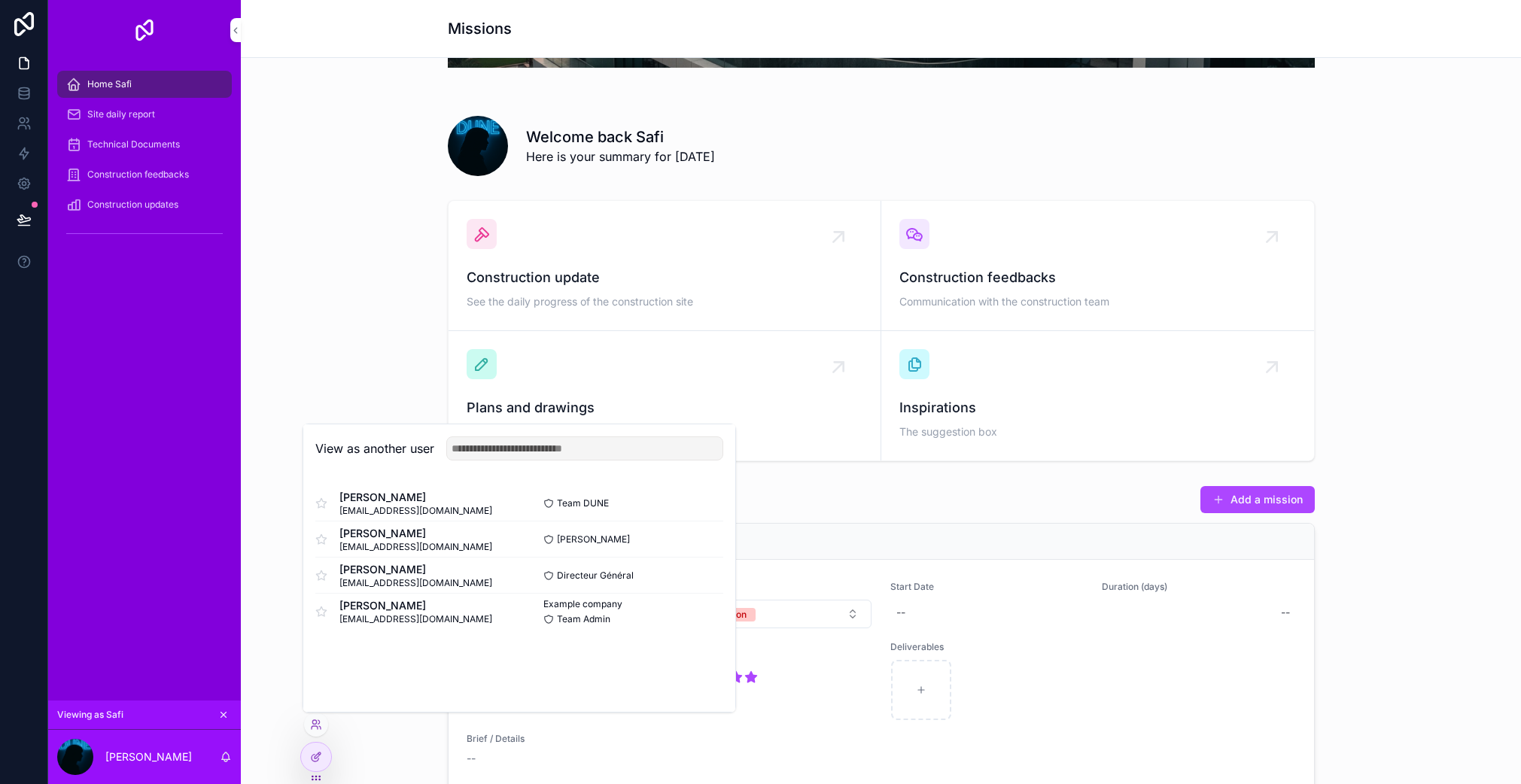
click at [0, 0] on button "Select" at bounding box center [0, 0] width 0 height 0
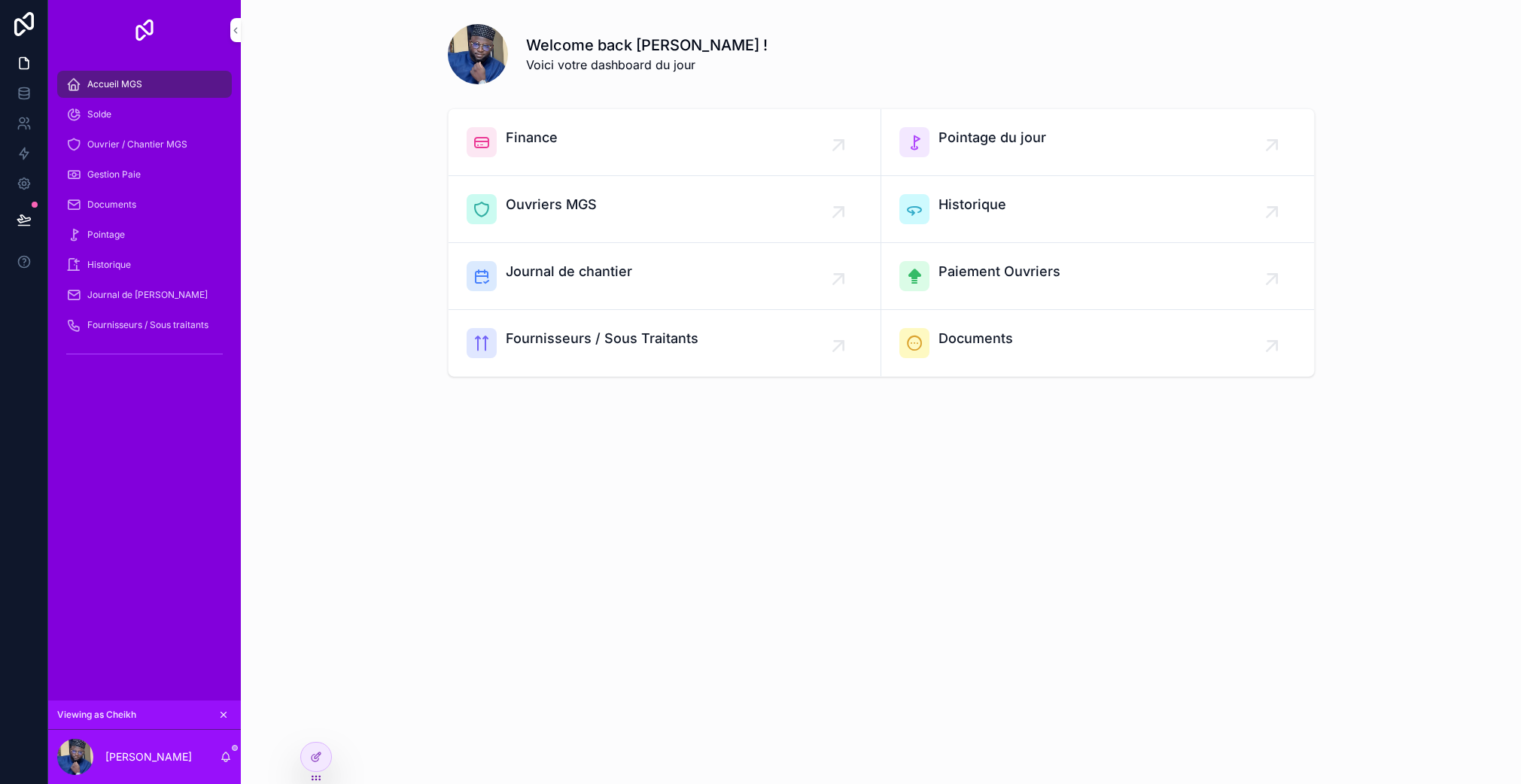
click at [134, 116] on div "Solde" at bounding box center [144, 114] width 157 height 24
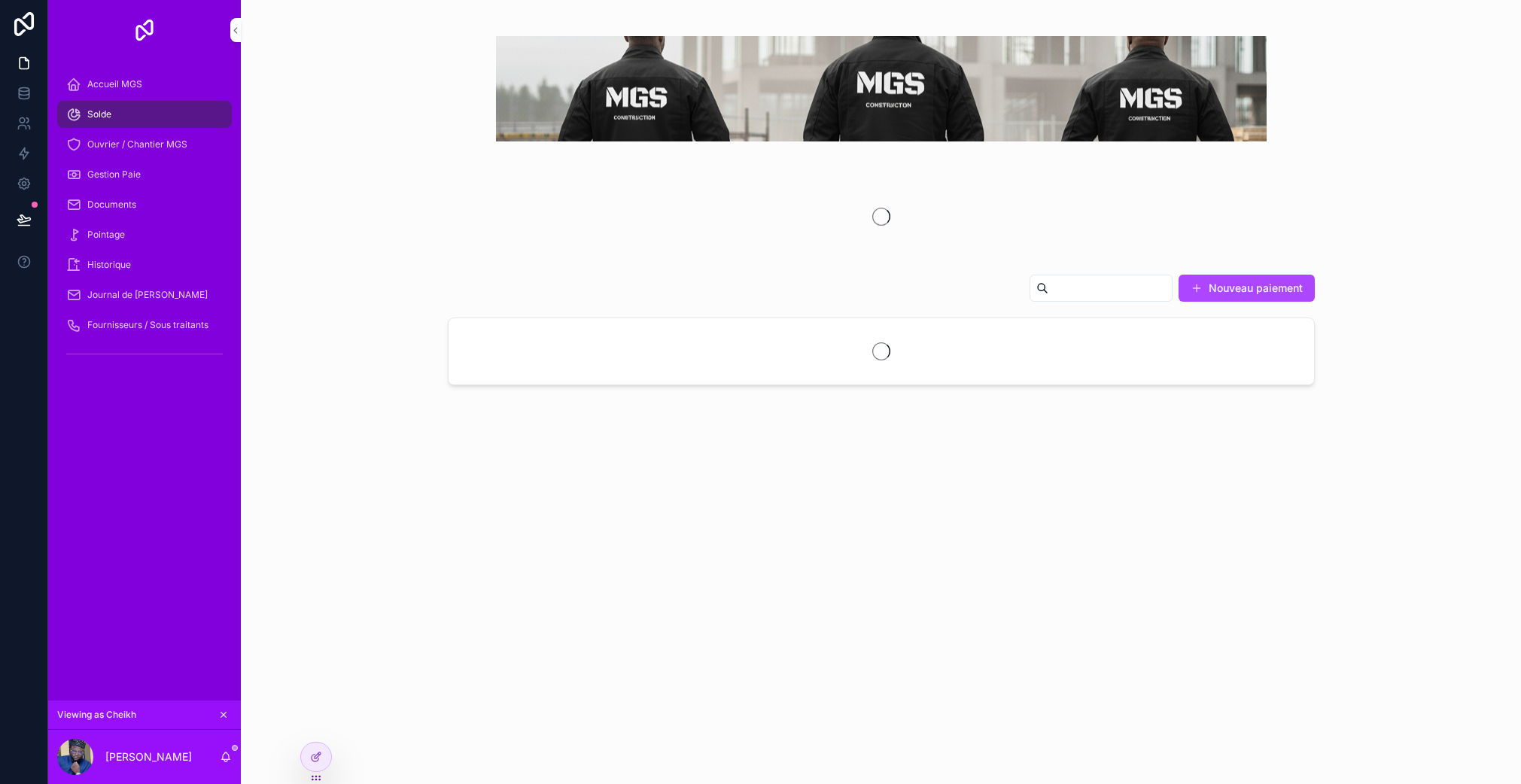
click at [132, 207] on span "Documents" at bounding box center [112, 205] width 49 height 12
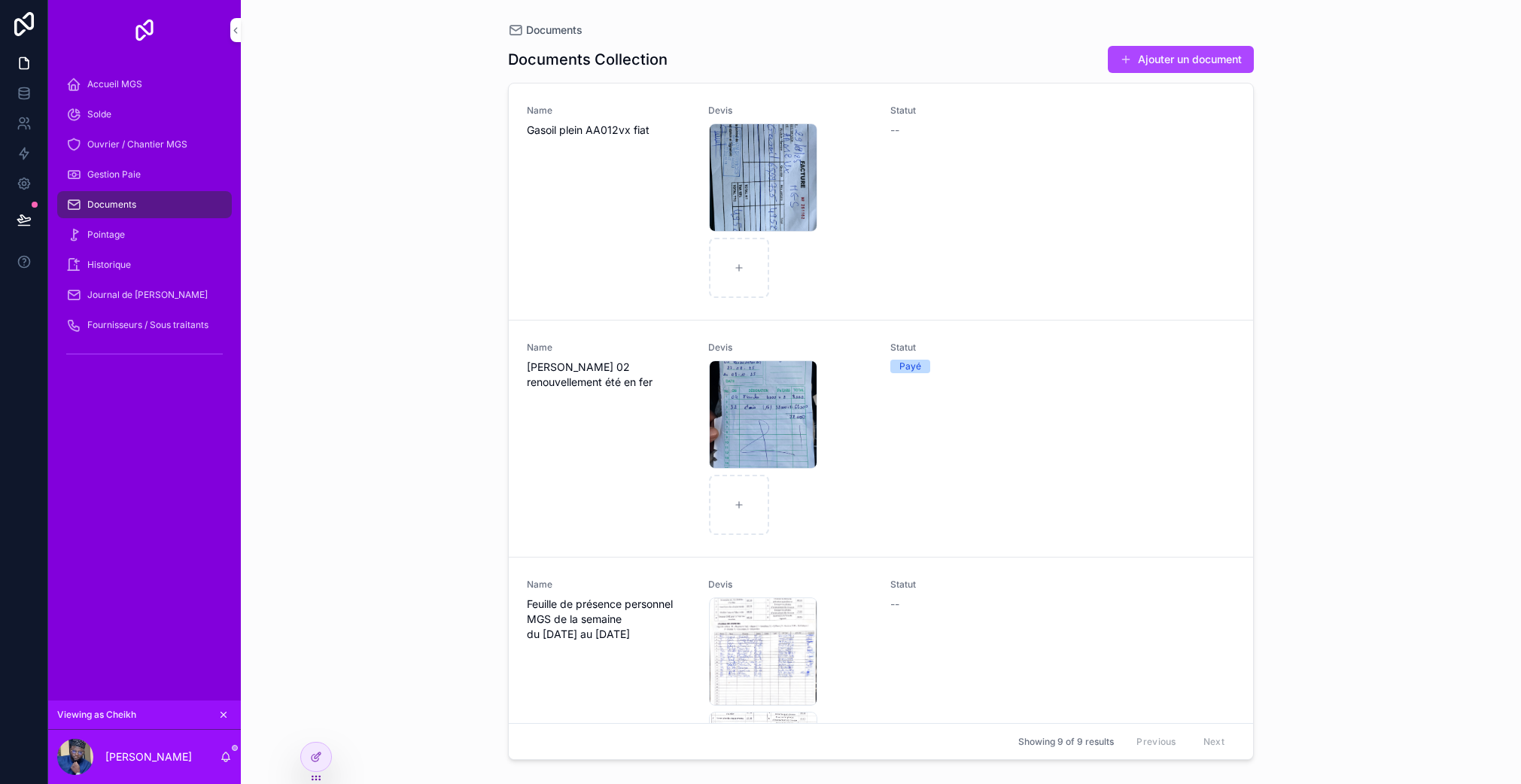
click at [135, 184] on div "Gestion Paie" at bounding box center [144, 175] width 157 height 24
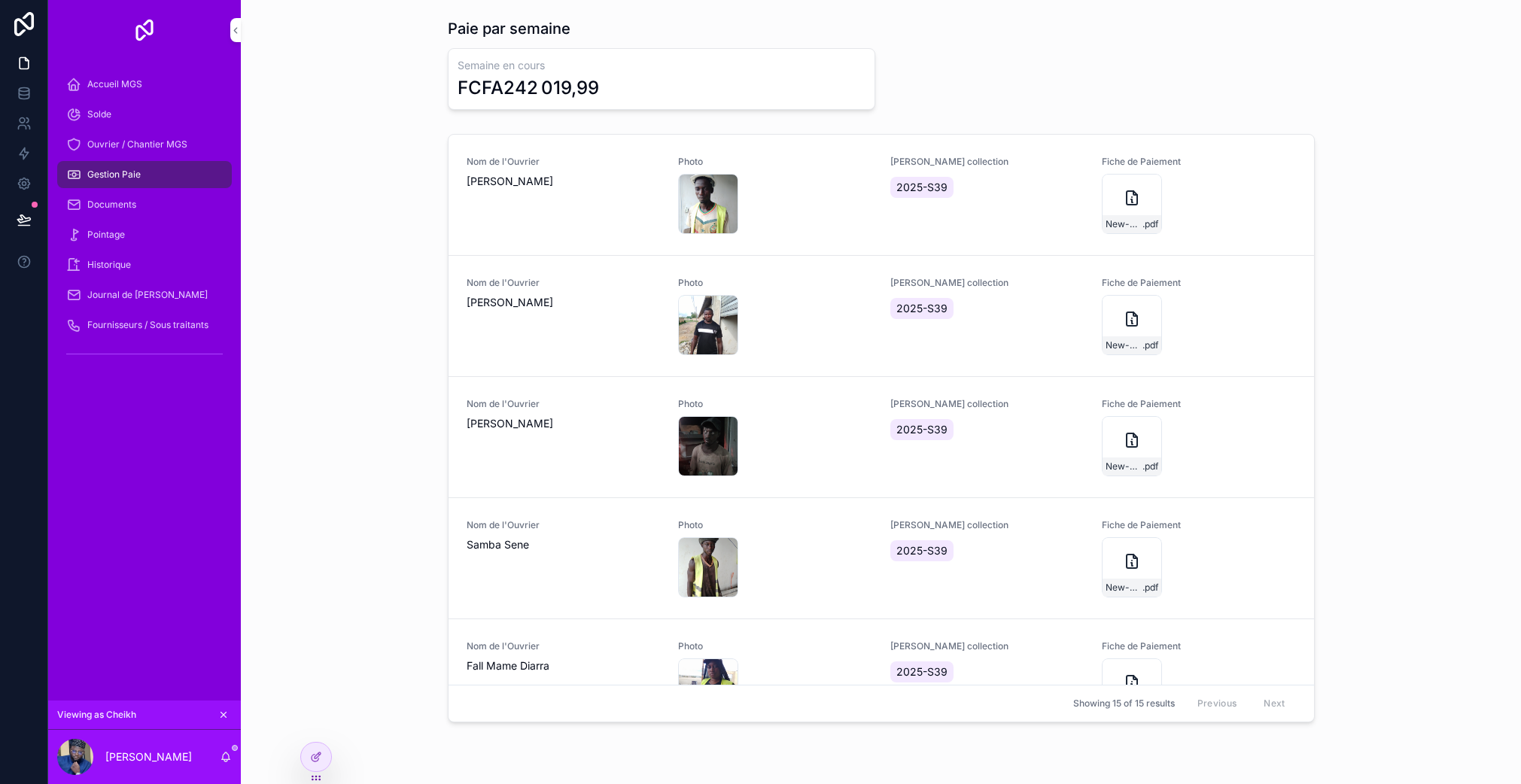
click at [1109, 302] on div "New-Document .pdf" at bounding box center [1132, 325] width 60 height 60
click at [93, 196] on div "Documents" at bounding box center [144, 205] width 157 height 24
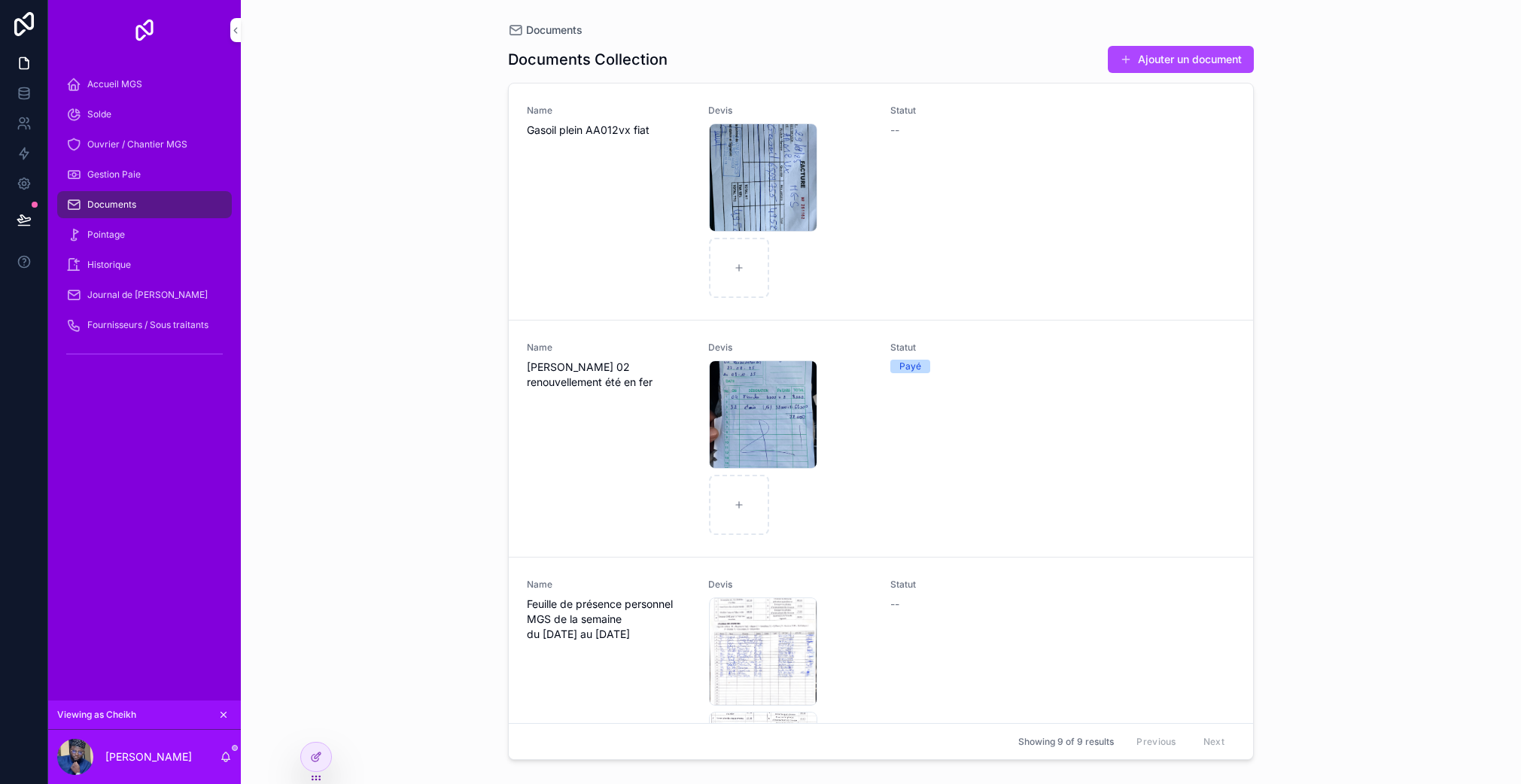
click at [125, 230] on div "Pointage" at bounding box center [144, 235] width 157 height 24
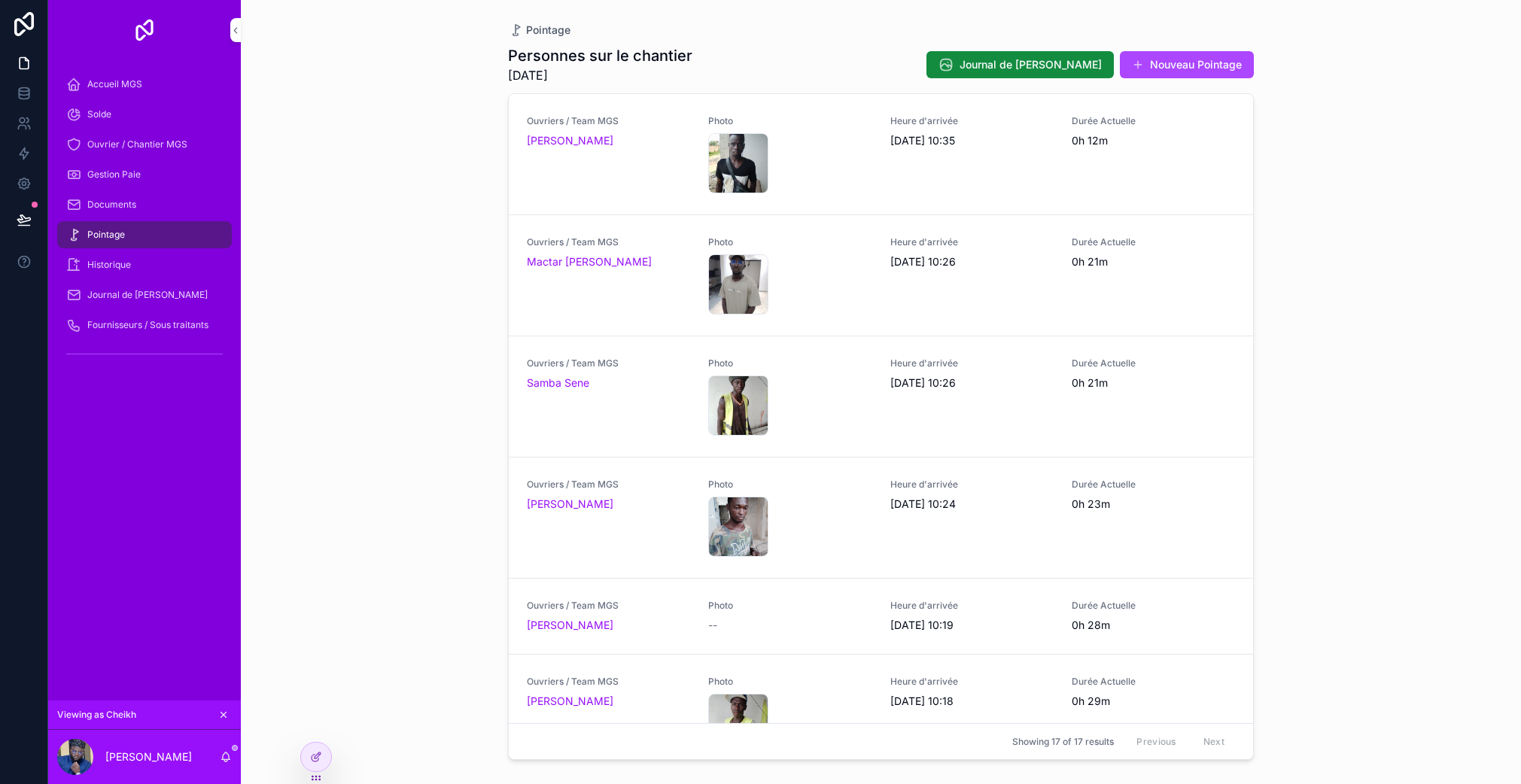
click at [134, 264] on div "Historique" at bounding box center [144, 265] width 157 height 24
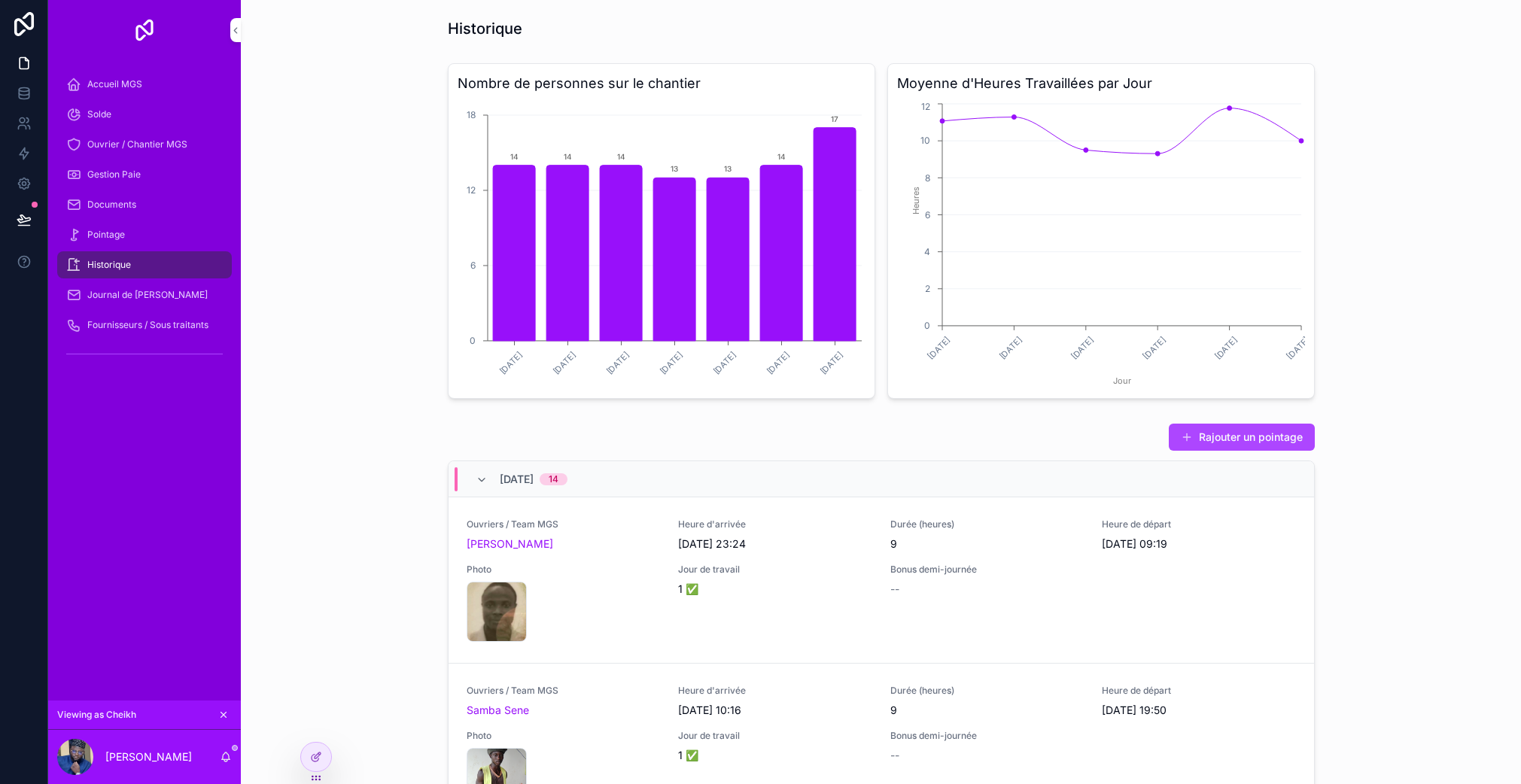
click at [132, 233] on div "Pointage" at bounding box center [144, 235] width 157 height 24
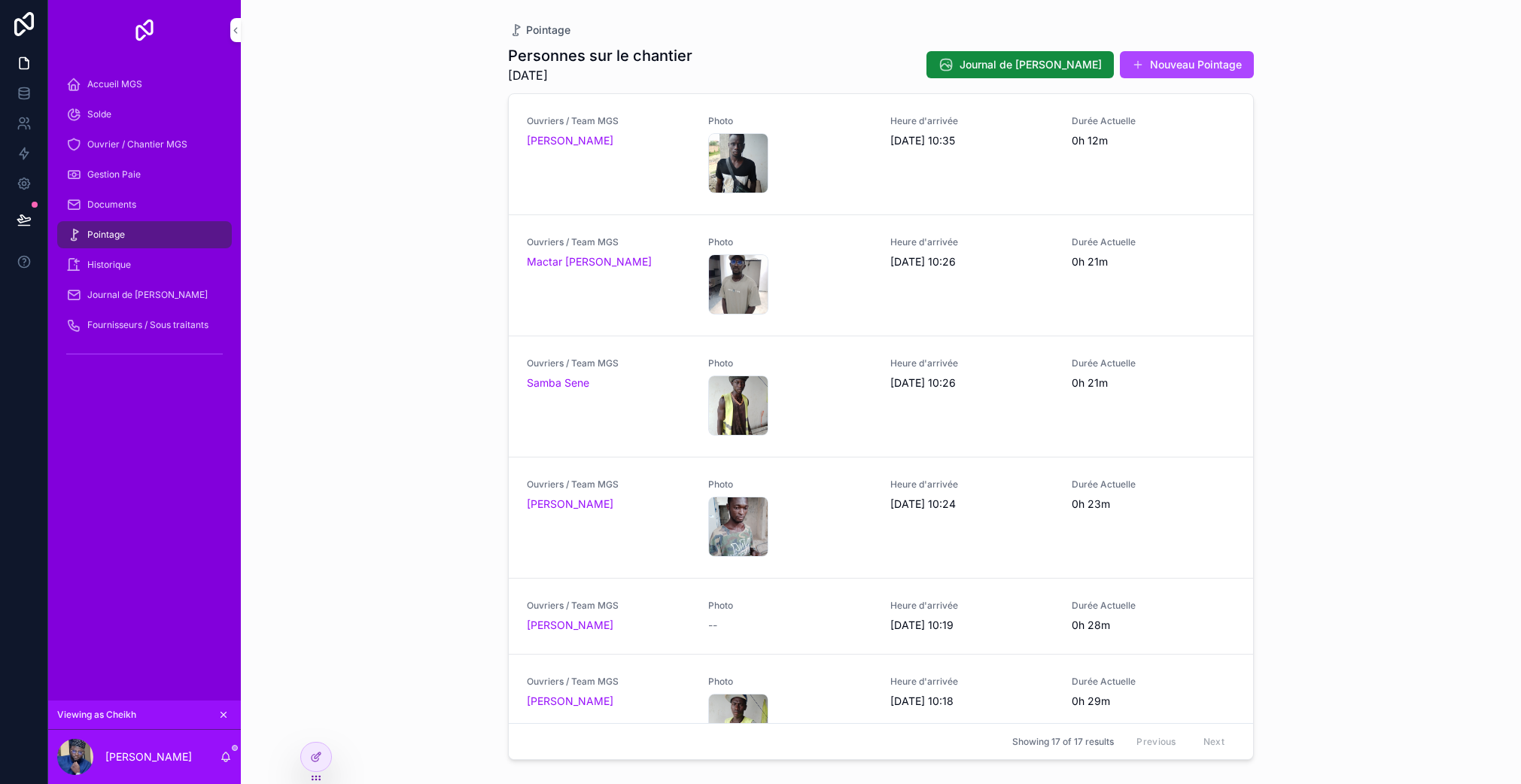
click at [151, 267] on div "Historique" at bounding box center [144, 265] width 157 height 24
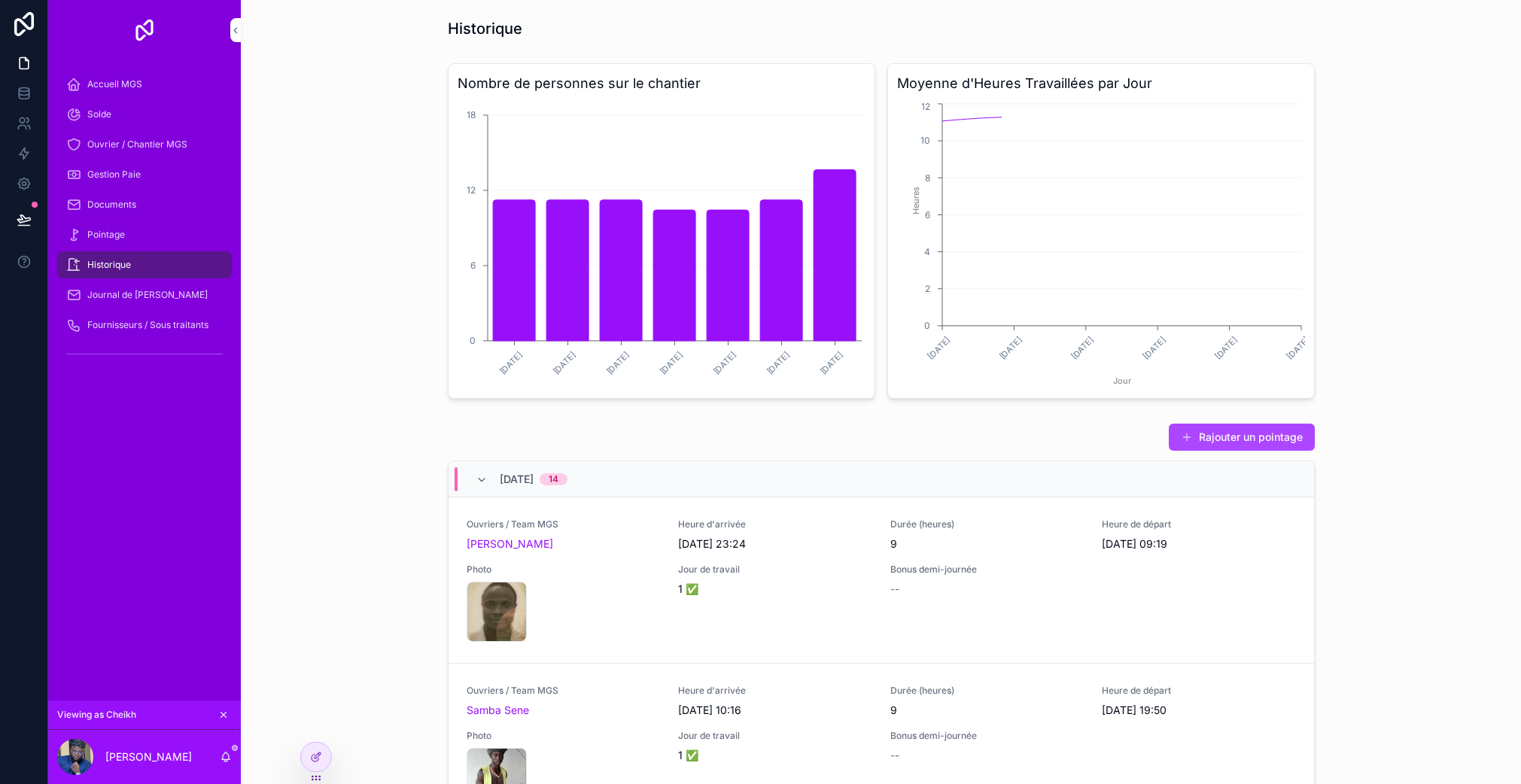
click at [151, 282] on link "Journal de [PERSON_NAME]" at bounding box center [145, 295] width 175 height 27
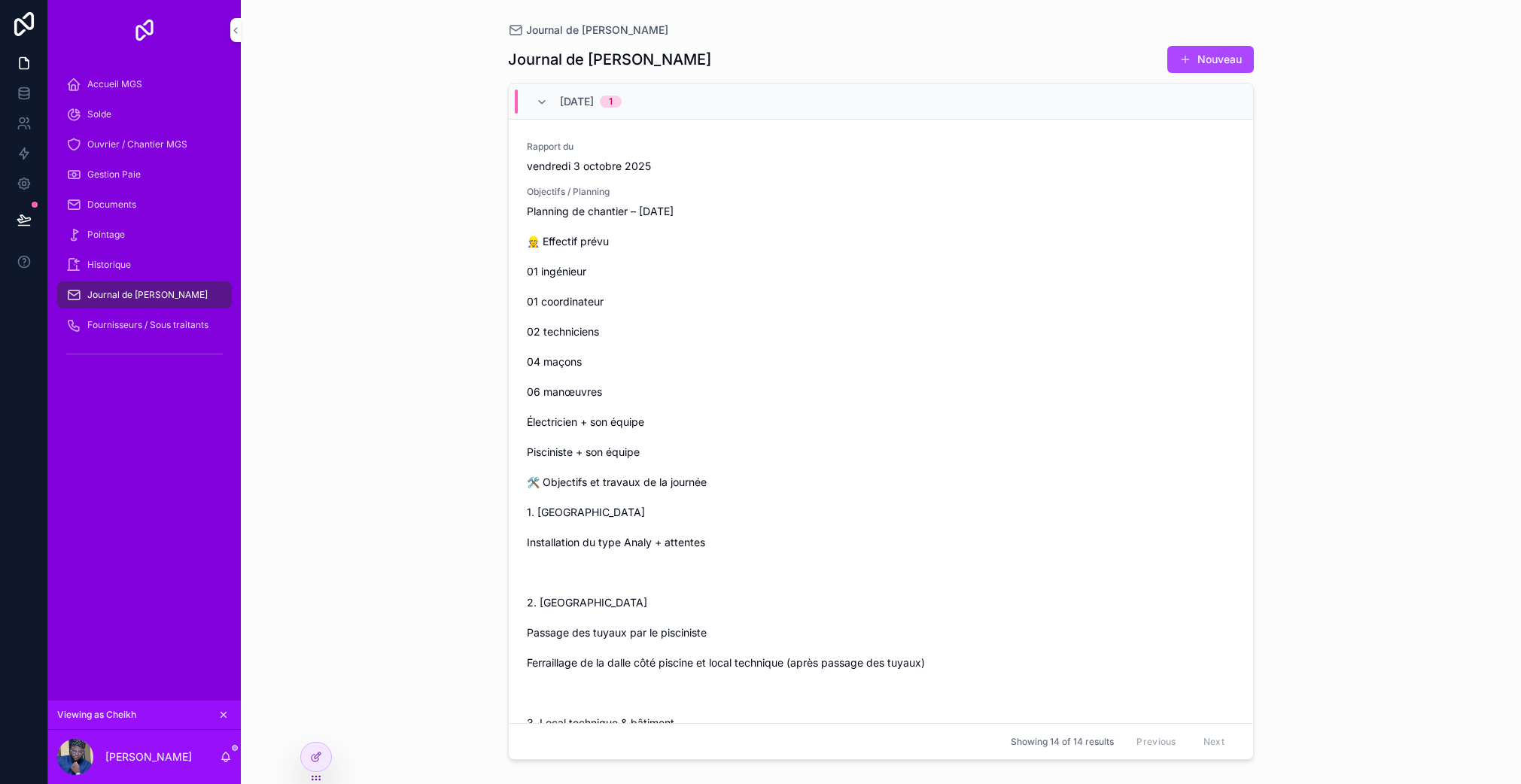
click at [171, 334] on div "Fournisseurs / Sous traitants" at bounding box center [144, 325] width 157 height 24
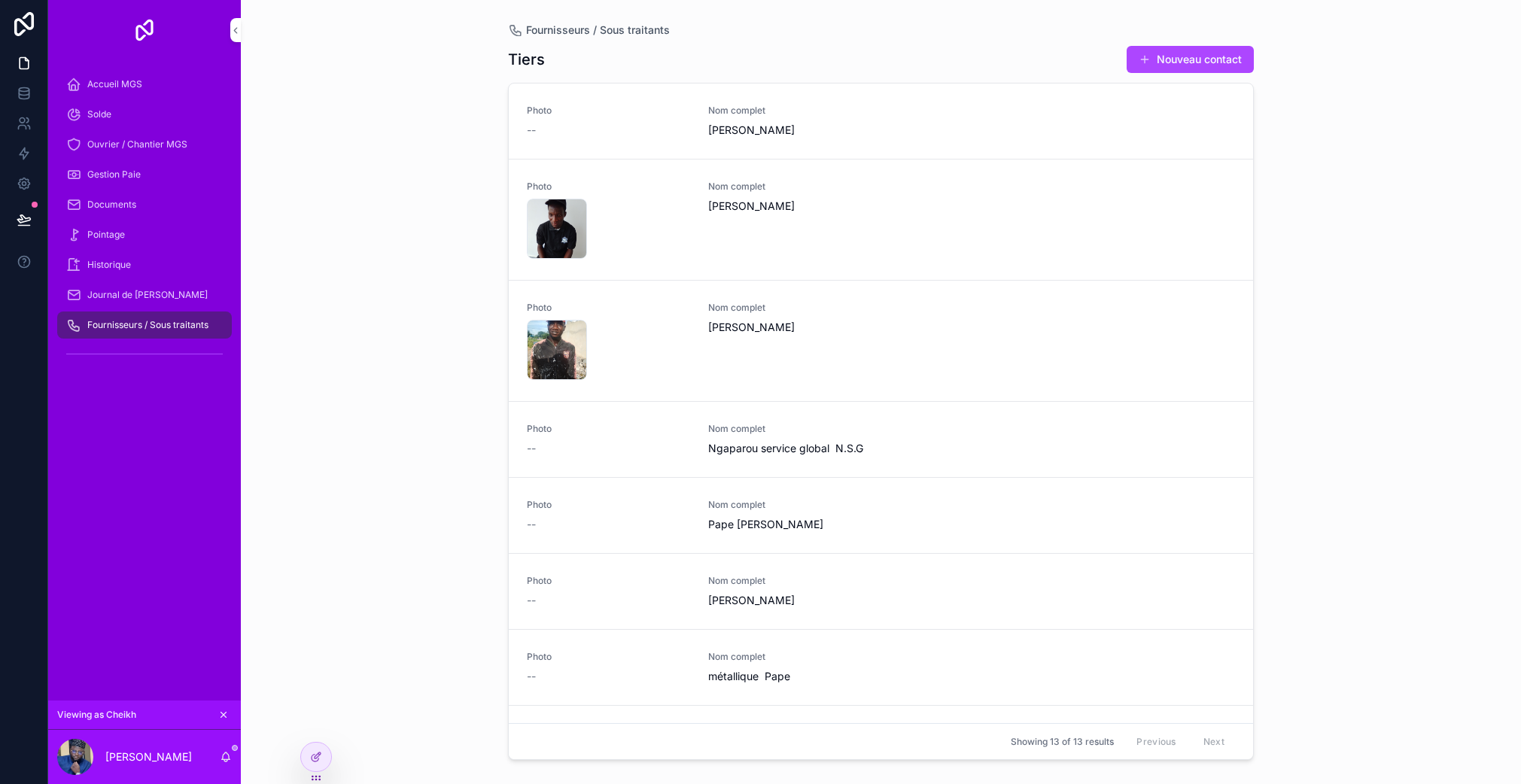
click at [148, 214] on div "Documents" at bounding box center [144, 205] width 157 height 24
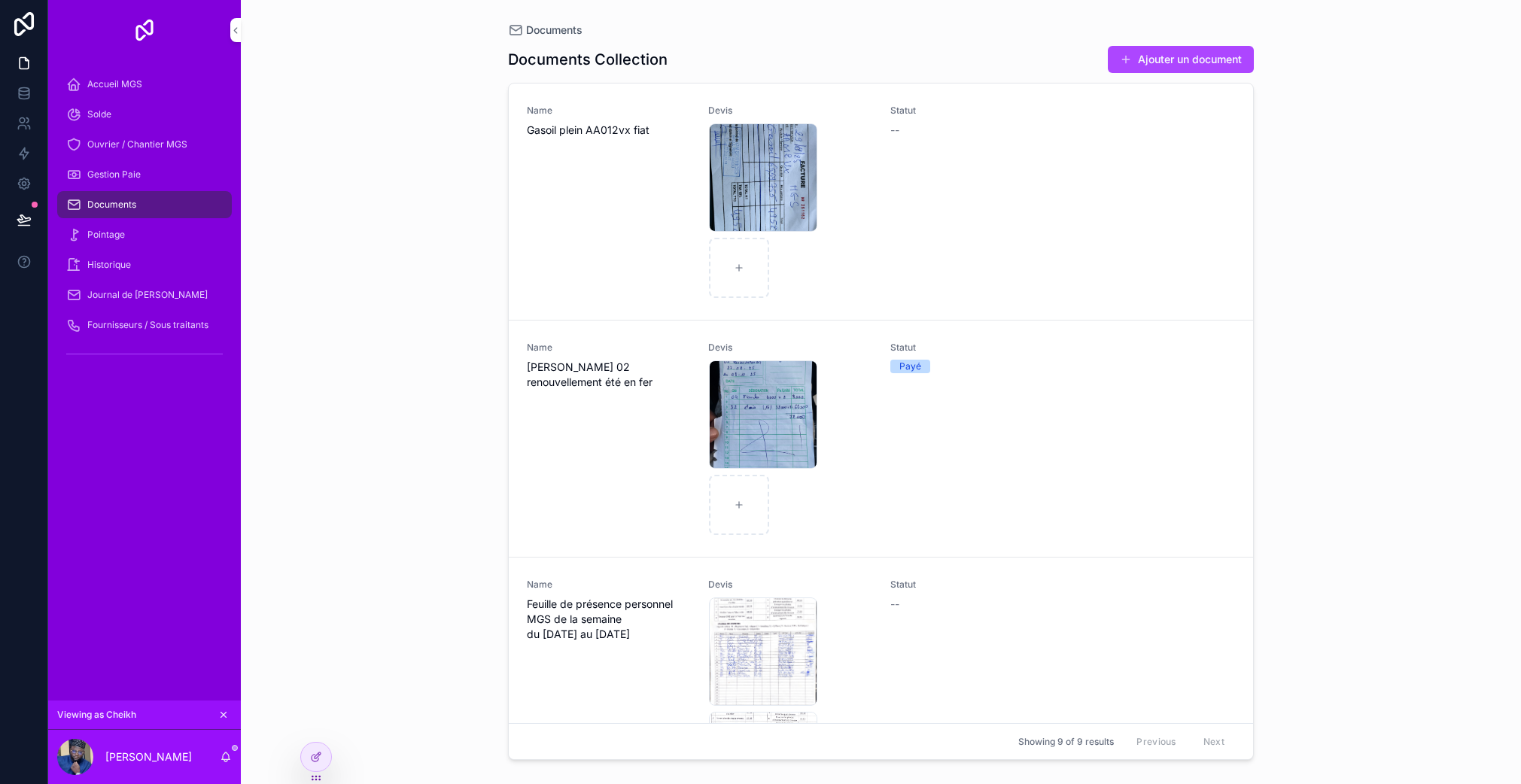
click at [148, 182] on div "Gestion Paie" at bounding box center [144, 175] width 157 height 24
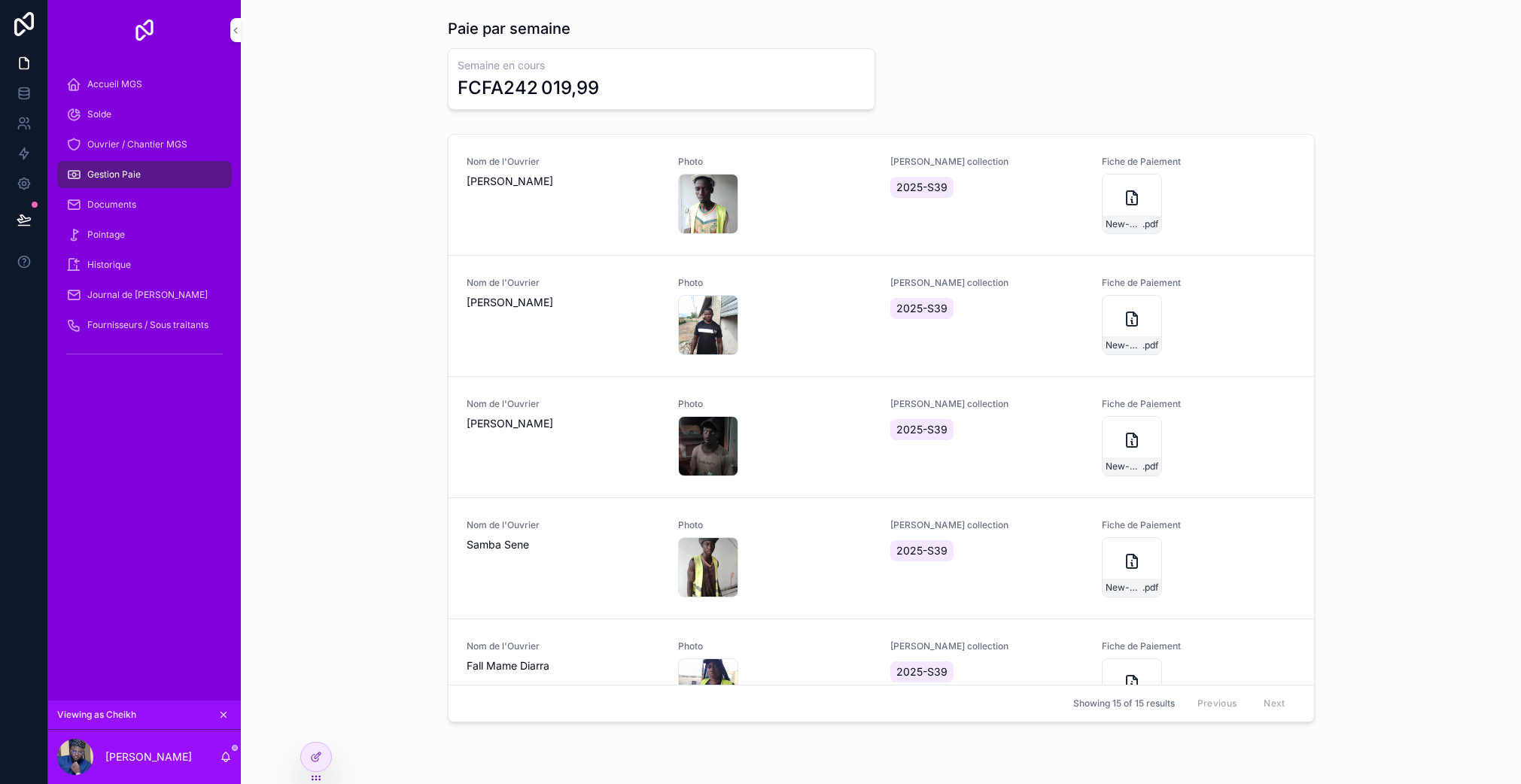
click at [135, 151] on div "Ouvrier / Chantier MGS" at bounding box center [144, 144] width 157 height 24
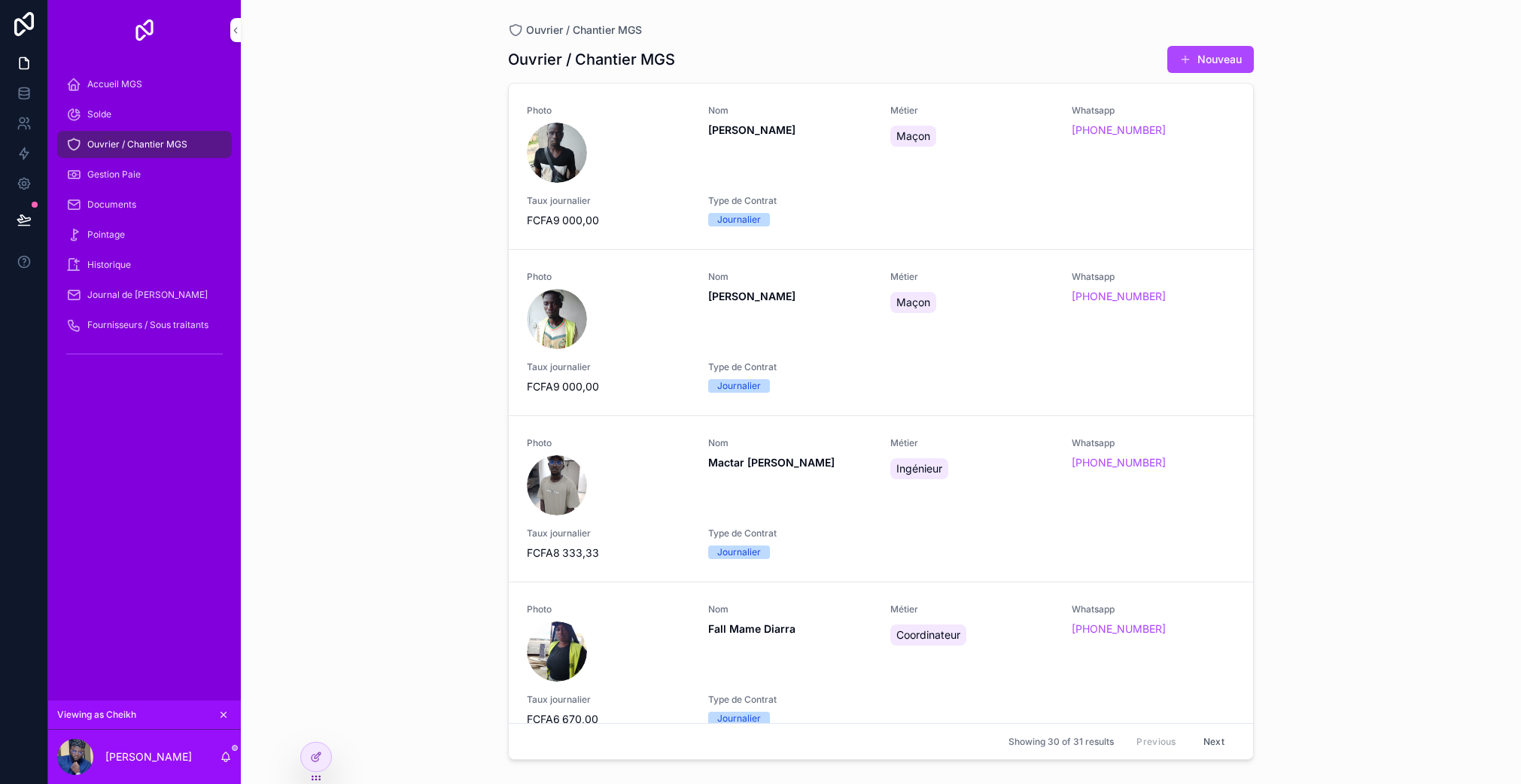
click at [112, 108] on div "Solde" at bounding box center [144, 114] width 157 height 24
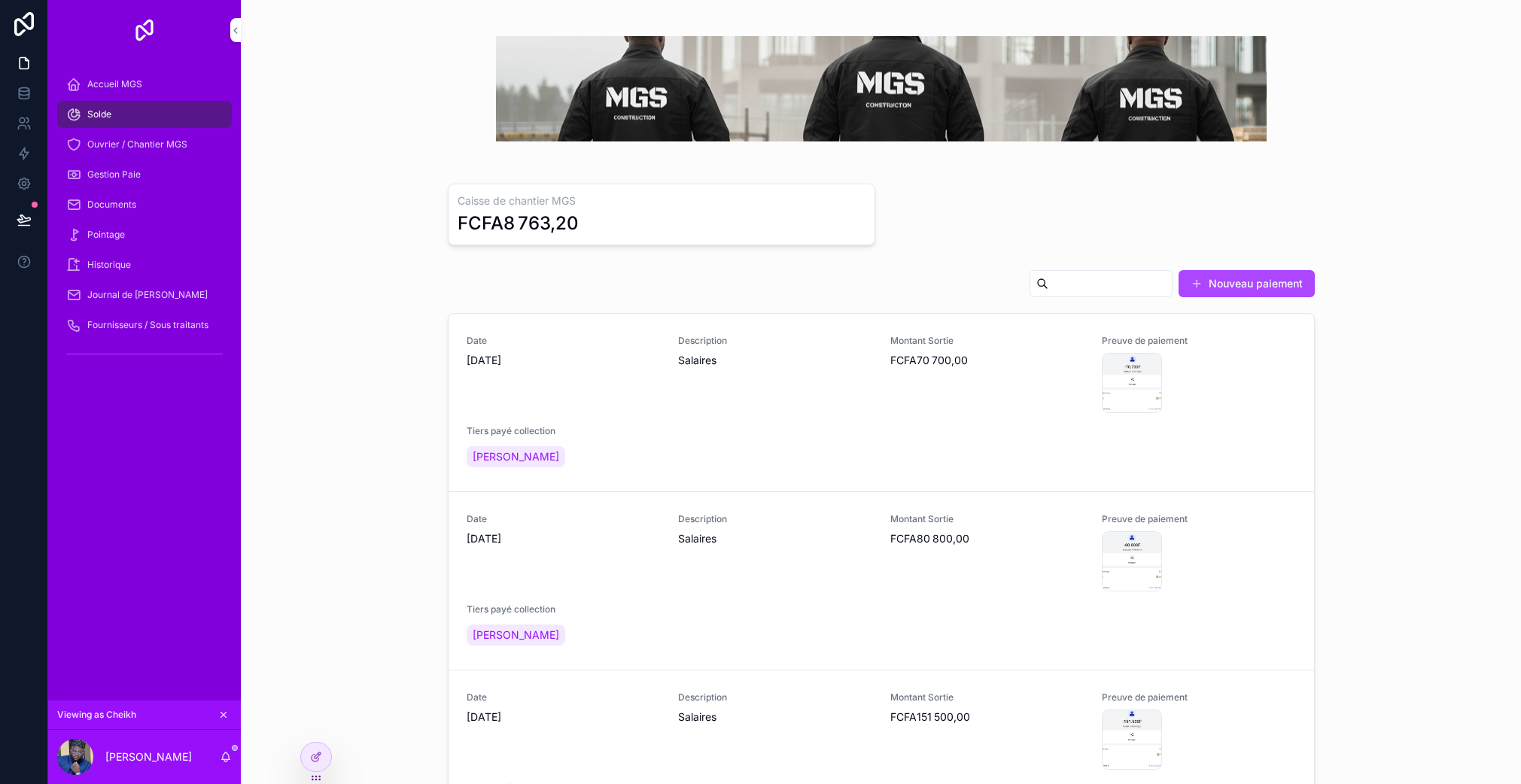
click at [118, 95] on div "Accueil MGS" at bounding box center [144, 84] width 157 height 24
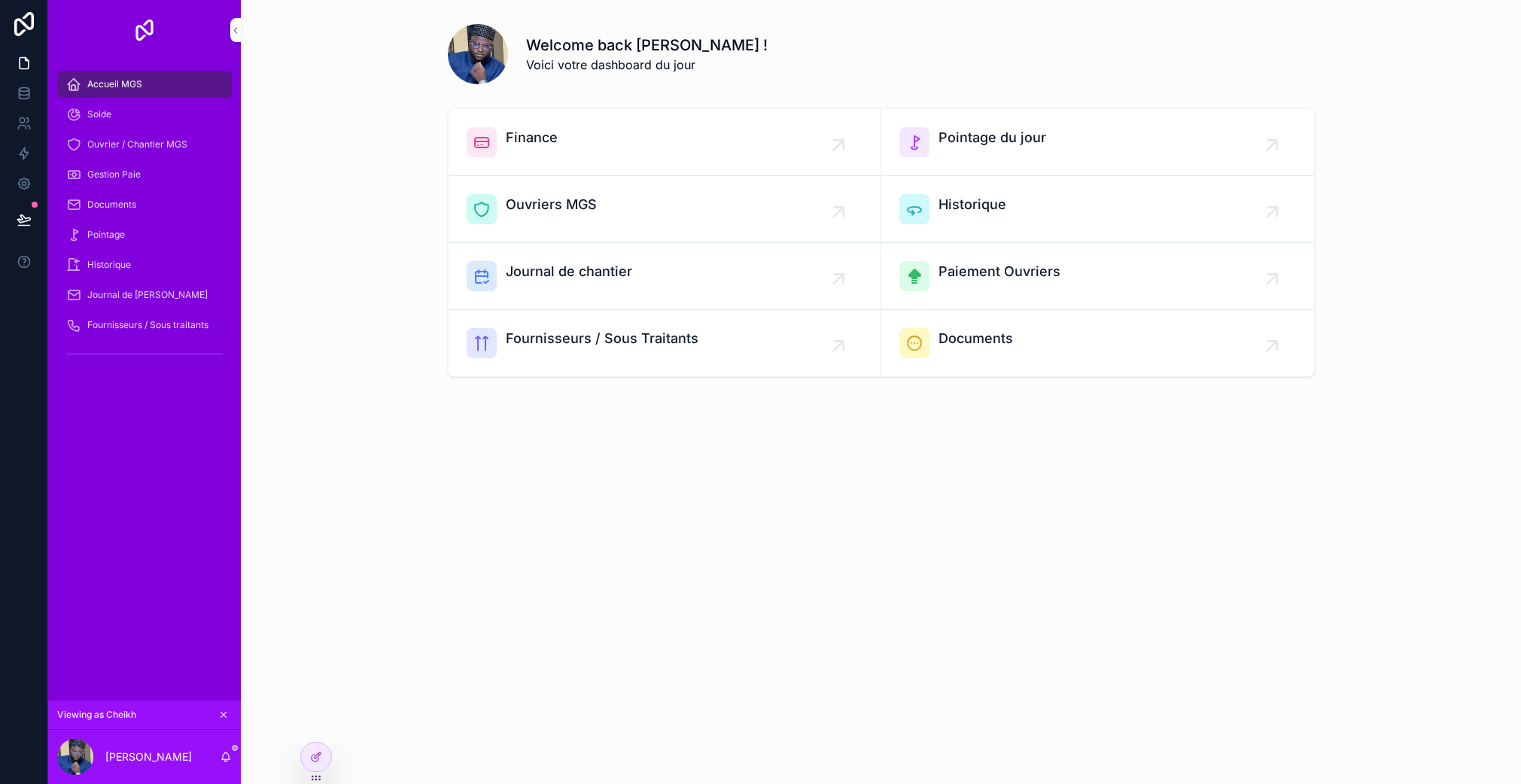
click at [1035, 138] on span "Pointage du jour" at bounding box center [992, 137] width 107 height 21
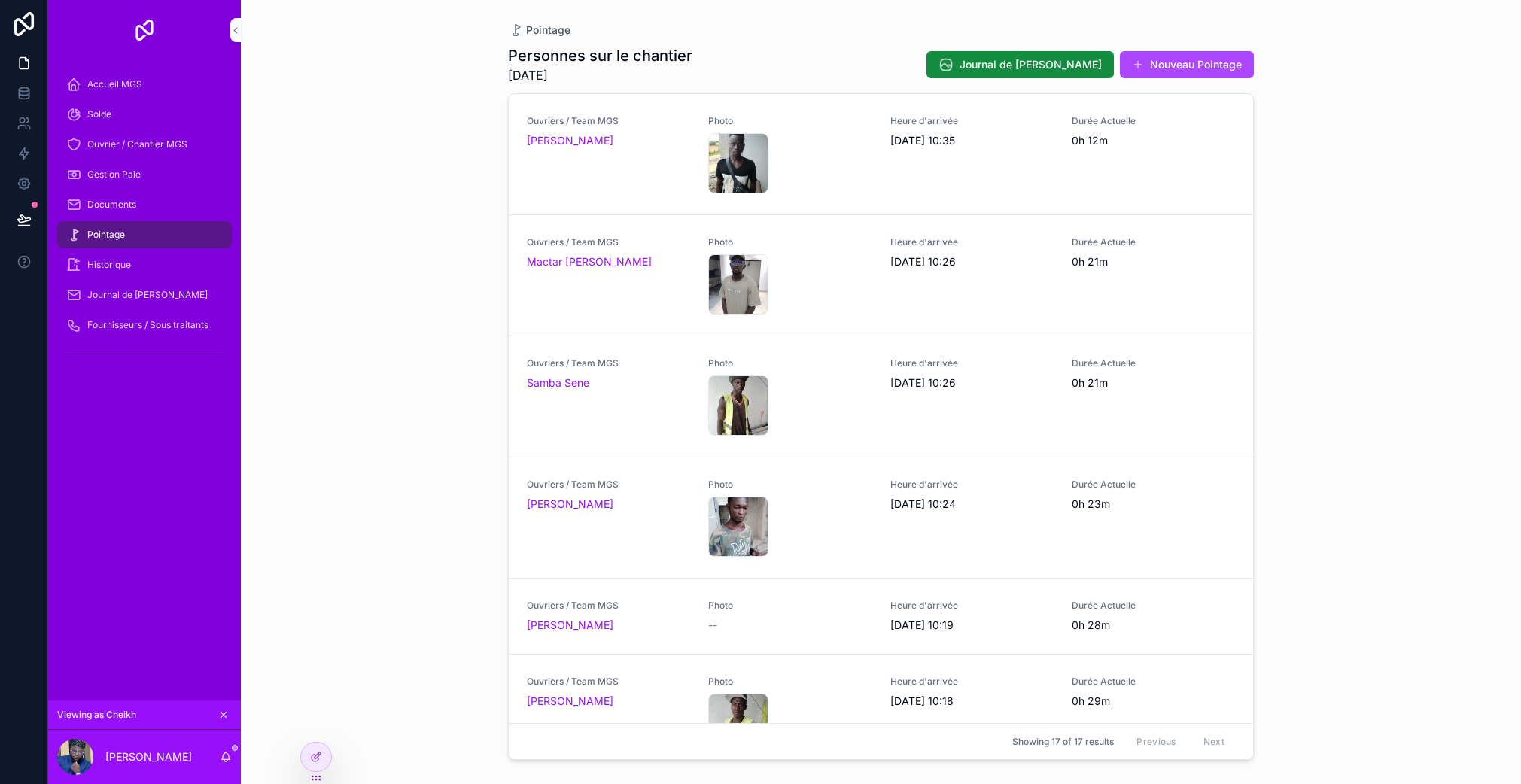
click at [92, 83] on span "Accueil MGS" at bounding box center [115, 84] width 55 height 12
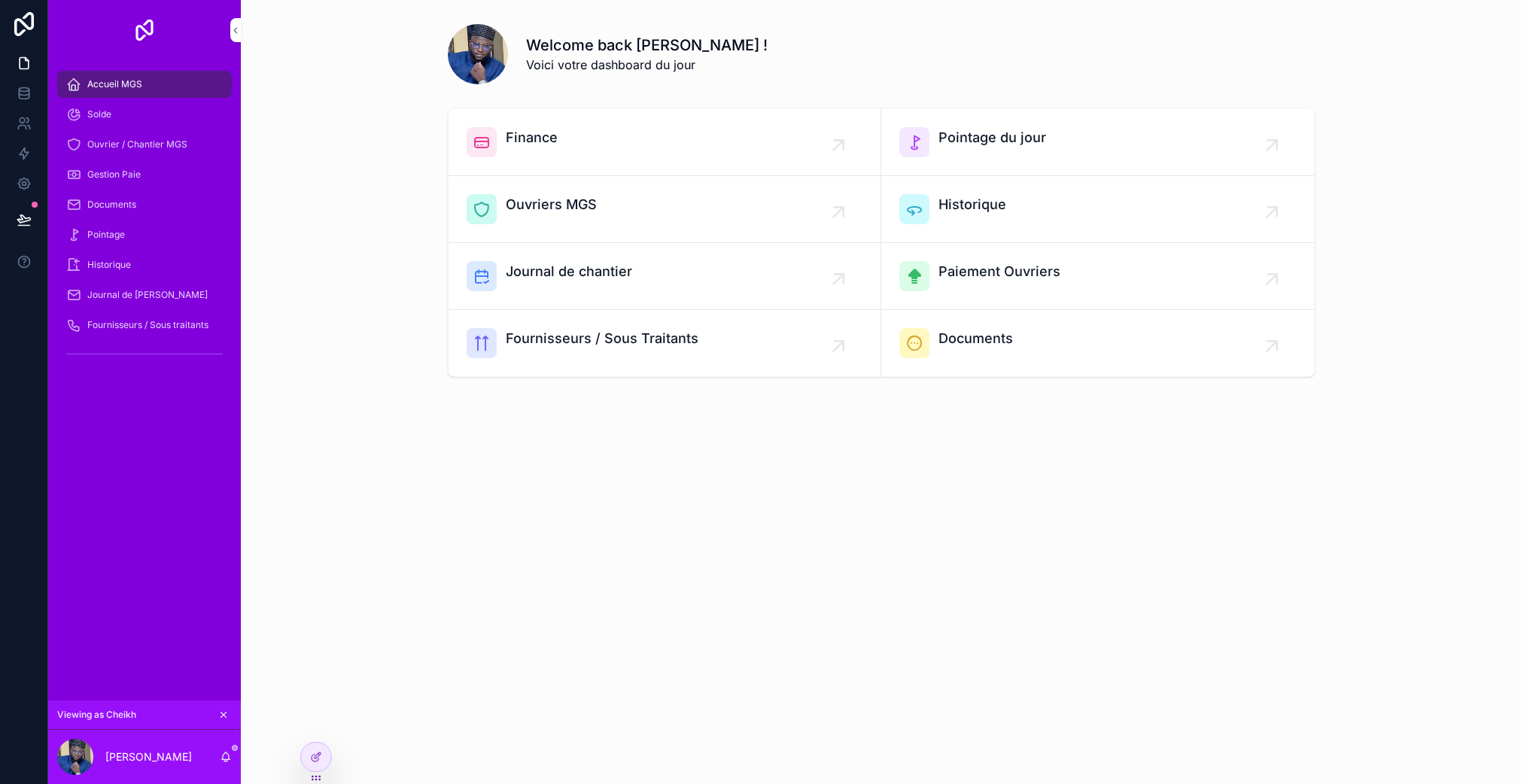
click at [141, 182] on div "Gestion Paie" at bounding box center [144, 175] width 157 height 24
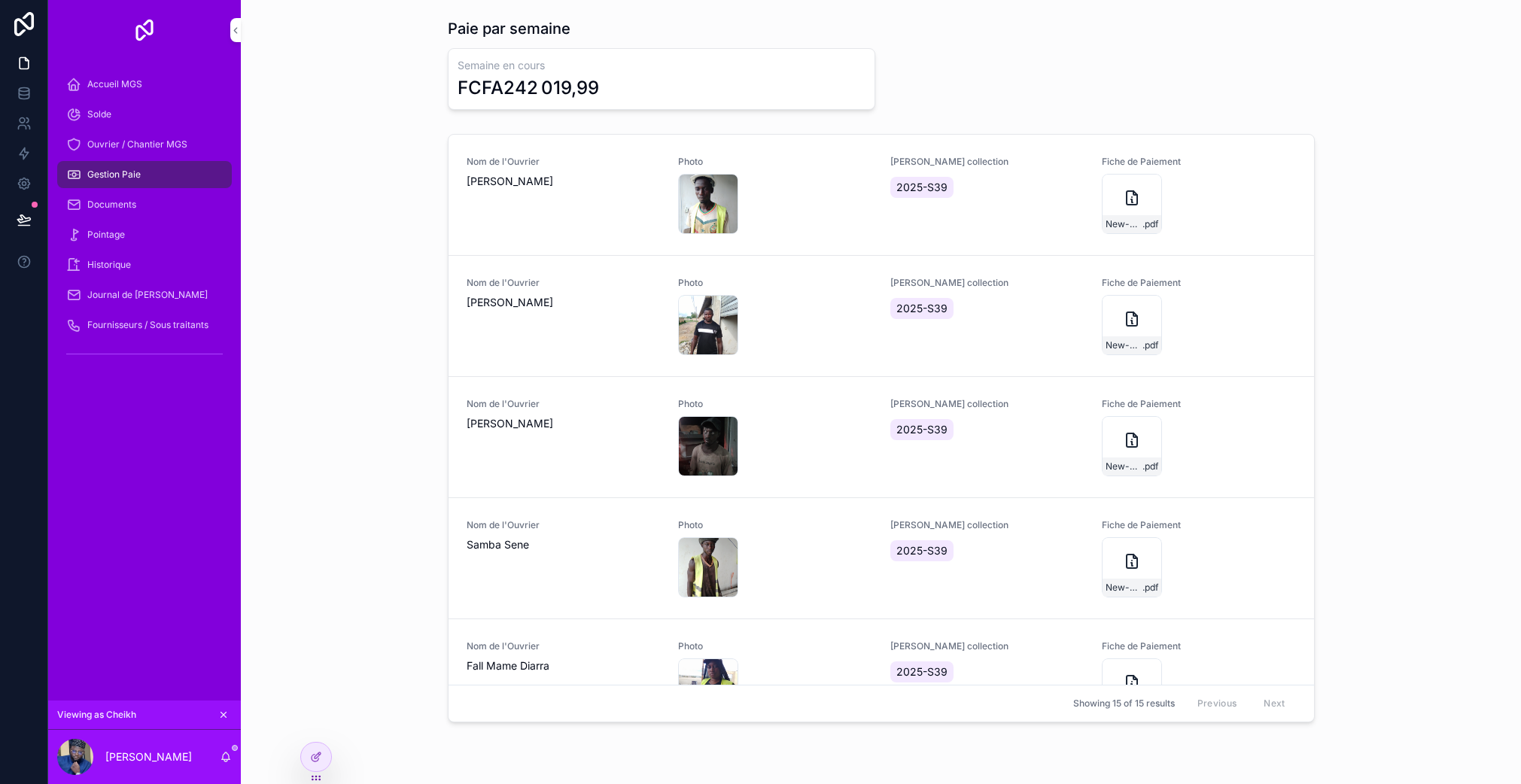
click at [138, 203] on div "Documents" at bounding box center [144, 205] width 157 height 24
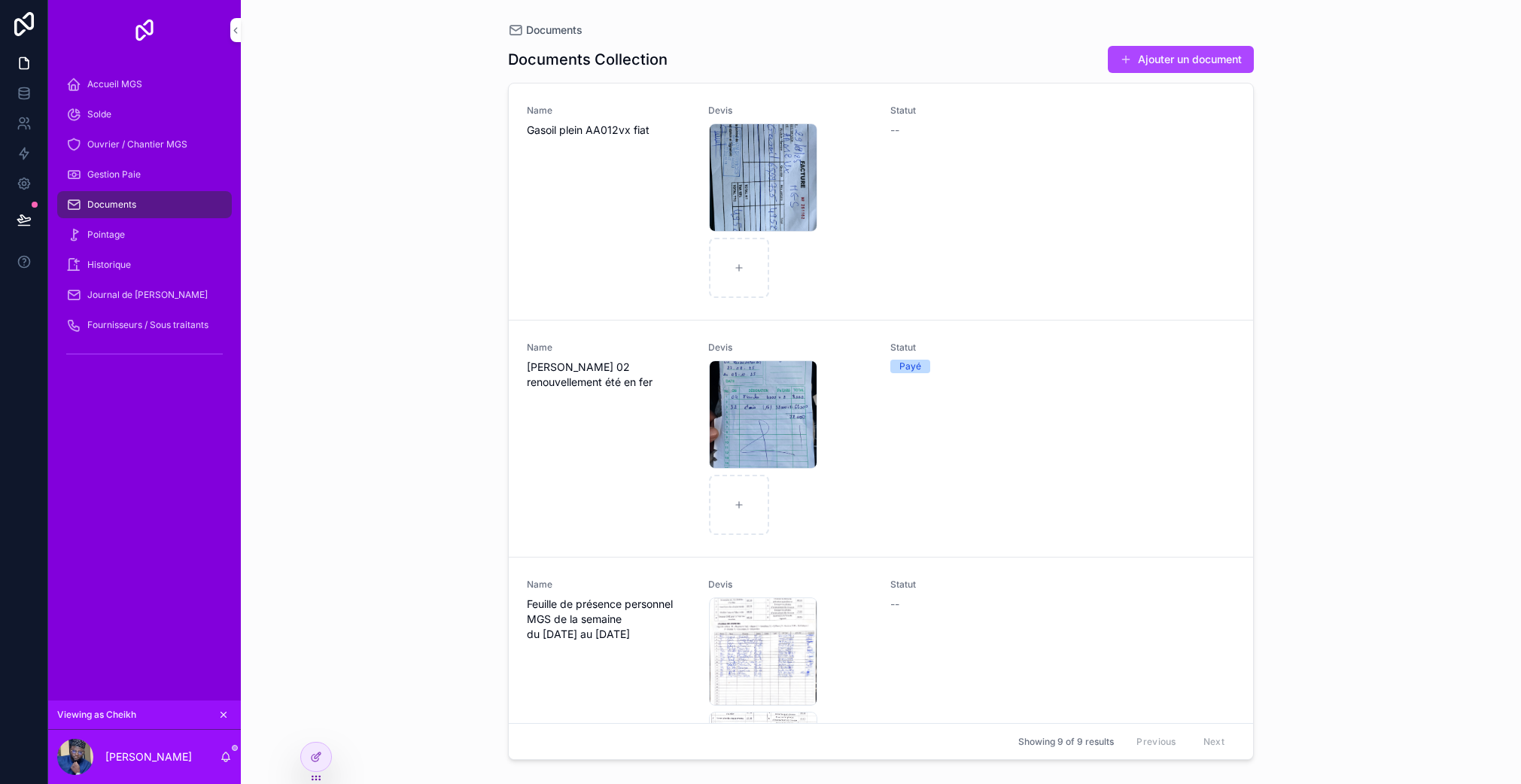
click at [154, 155] on div "Ouvrier / Chantier MGS" at bounding box center [144, 144] width 157 height 24
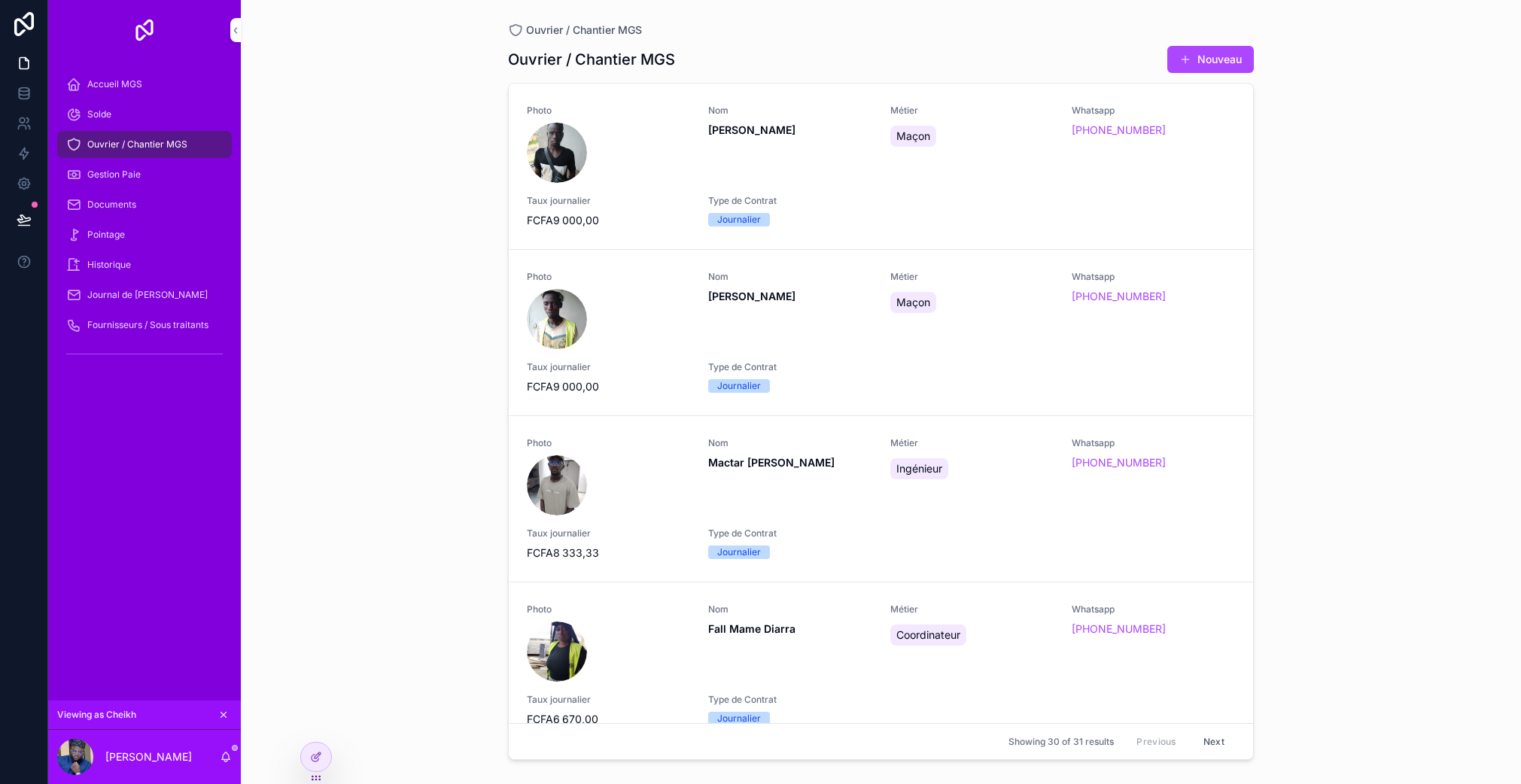
click at [146, 184] on div "Gestion Paie" at bounding box center [144, 175] width 157 height 24
